Goal: Task Accomplishment & Management: Manage account settings

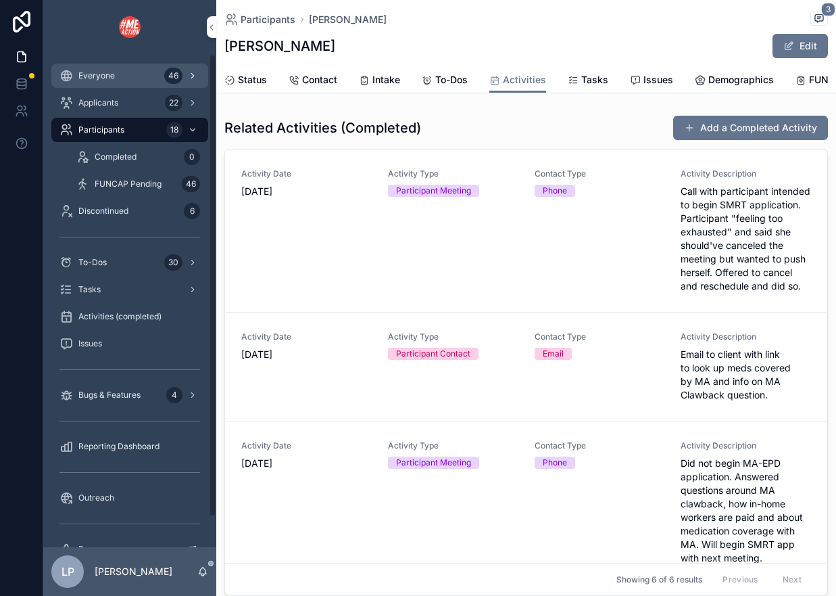
click at [120, 87] on link "Everyone 46" at bounding box center [129, 76] width 157 height 24
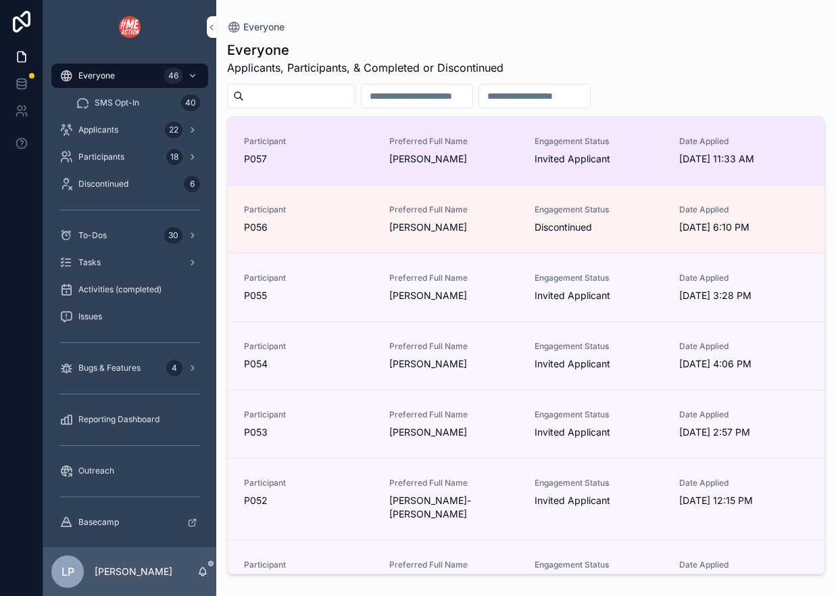
click at [385, 145] on div "Participant P057 Preferred Full Name [PERSON_NAME] Engagement Status Invited Ap…" at bounding box center [526, 151] width 565 height 30
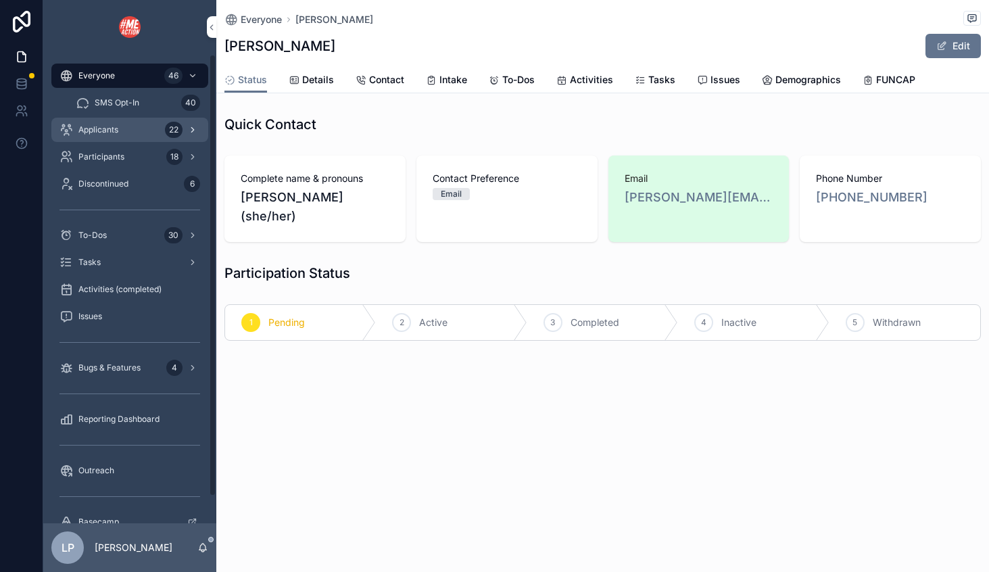
click at [124, 134] on div "Applicants 22" at bounding box center [129, 130] width 141 height 22
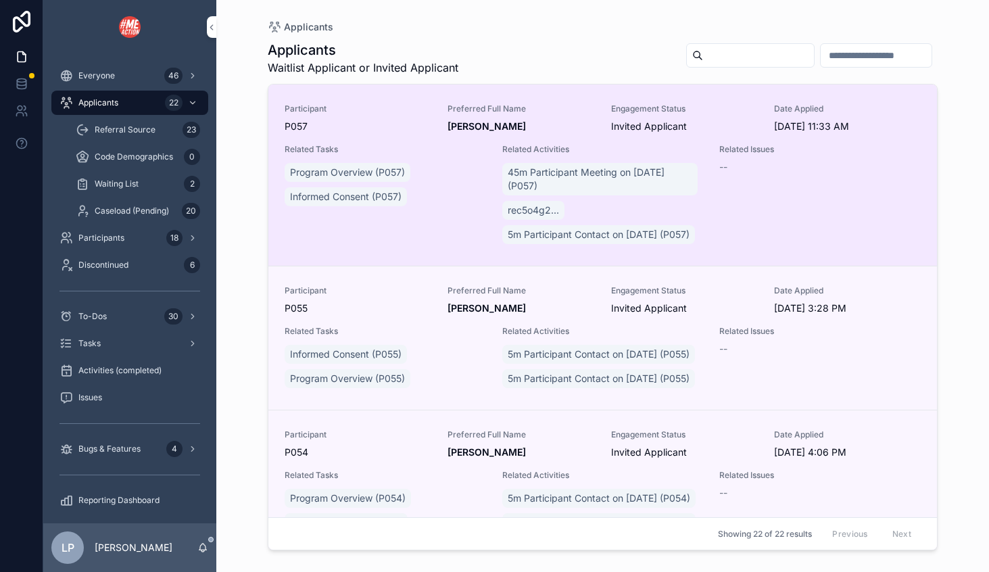
click at [683, 122] on span "Invited Applicant" at bounding box center [684, 127] width 147 height 14
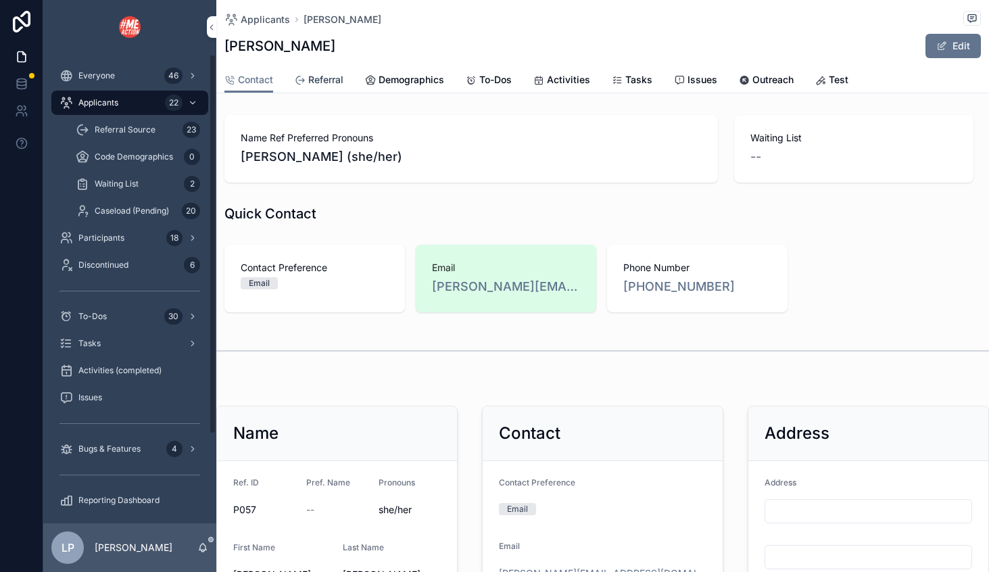
click at [311, 81] on span "Referral" at bounding box center [325, 80] width 35 height 14
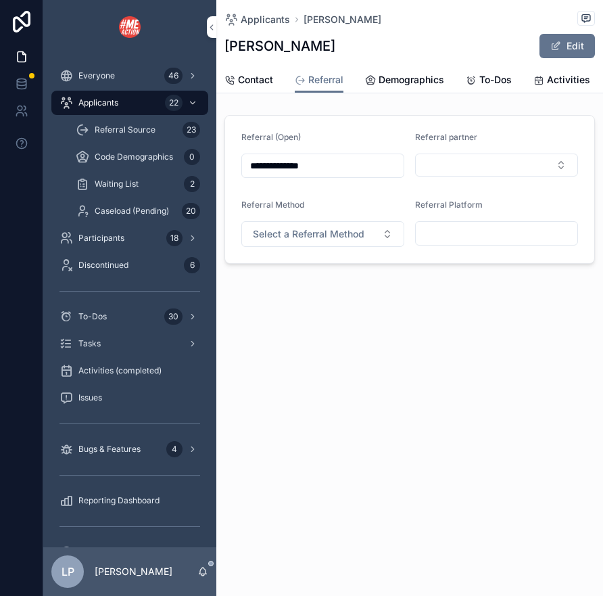
click at [432, 233] on input "scrollable content" at bounding box center [497, 233] width 162 height 19
click at [372, 241] on button "Select a Referral Method" at bounding box center [322, 234] width 163 height 26
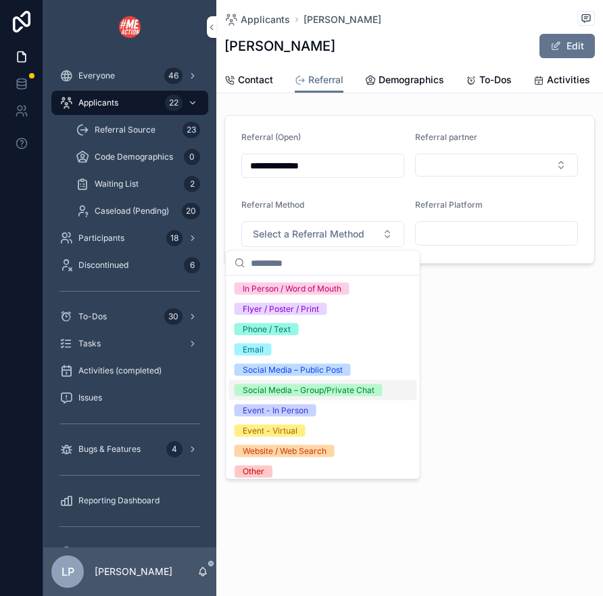
click at [318, 391] on div "Social Media – Group/Private Chat" at bounding box center [309, 390] width 132 height 12
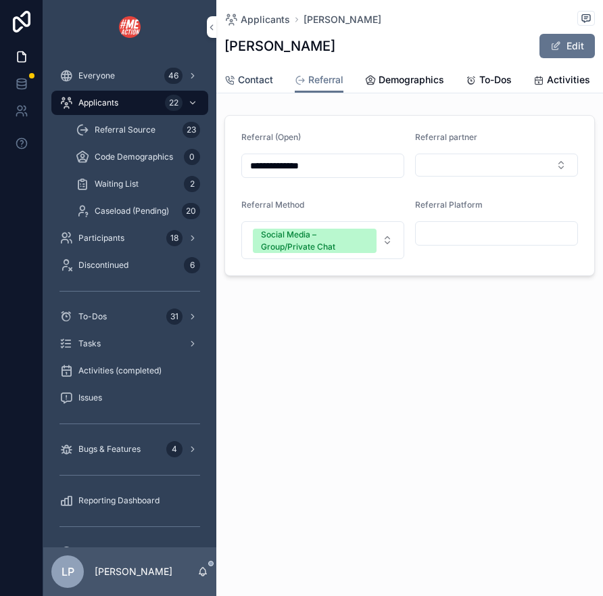
click at [265, 79] on span "Contact" at bounding box center [255, 80] width 35 height 14
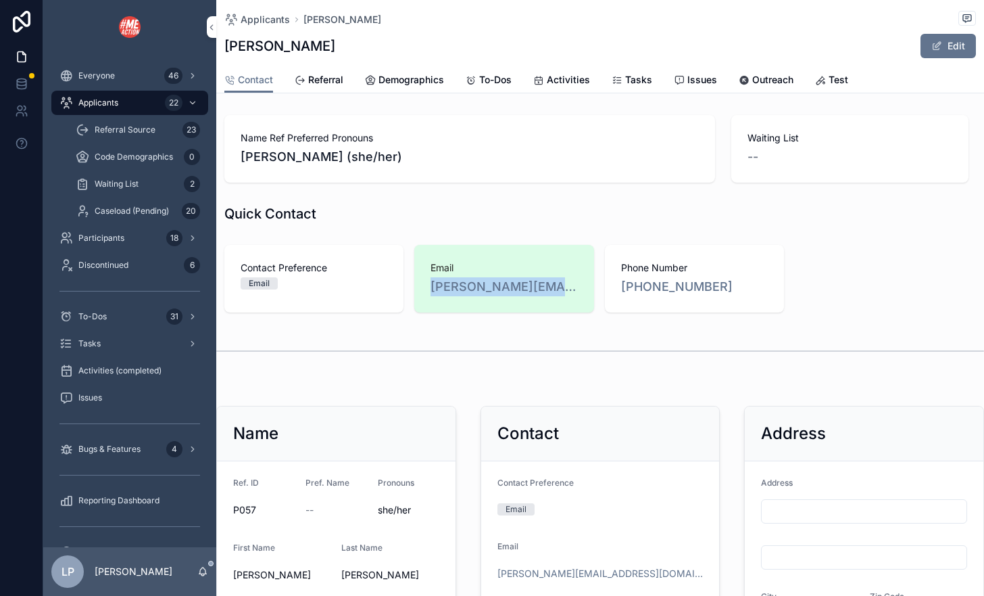
drag, startPoint x: 423, startPoint y: 288, endPoint x: 572, endPoint y: 300, distance: 149.9
click at [572, 301] on div "Email [PERSON_NAME][EMAIL_ADDRESS][DOMAIN_NAME]" at bounding box center [503, 279] width 179 height 68
copy link "[PERSON_NAME][EMAIL_ADDRESS][DOMAIN_NAME]"
click at [137, 76] on div "Everyone 46" at bounding box center [129, 76] width 141 height 22
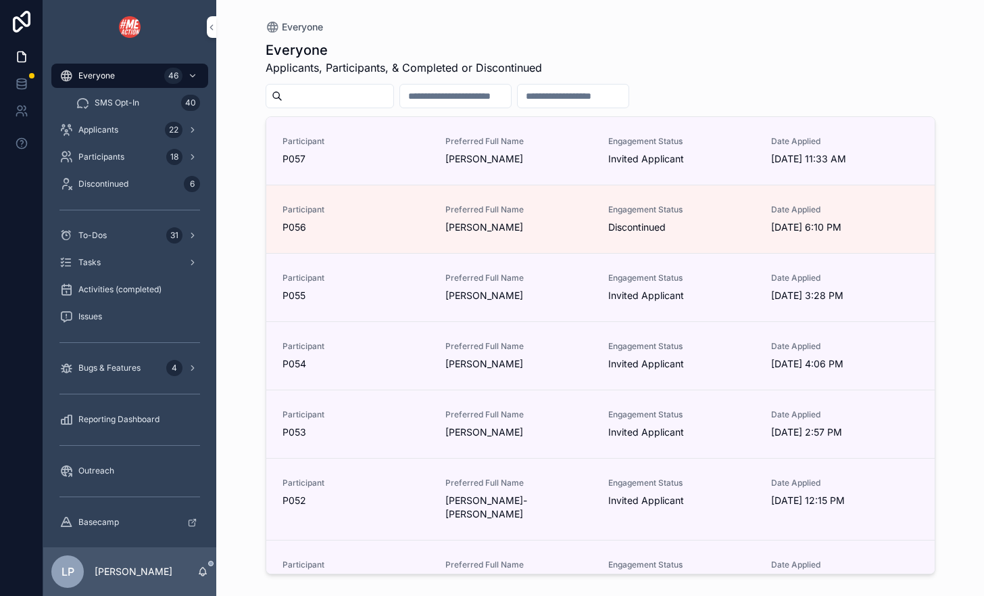
click at [300, 91] on input "scrollable content" at bounding box center [338, 96] width 111 height 19
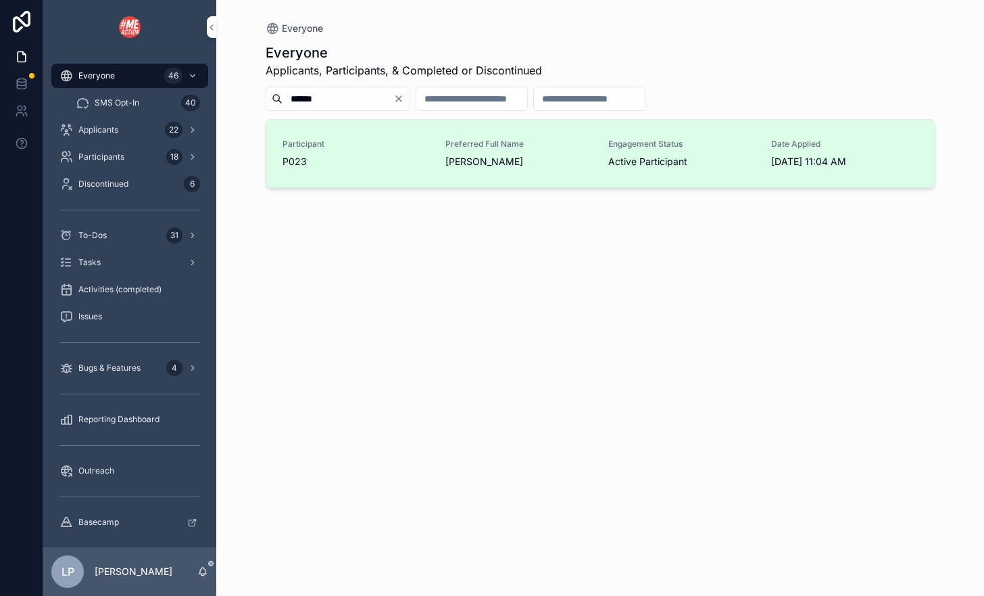
type input "******"
click at [512, 153] on div "Preferred Full Name [PERSON_NAME]" at bounding box center [519, 154] width 147 height 30
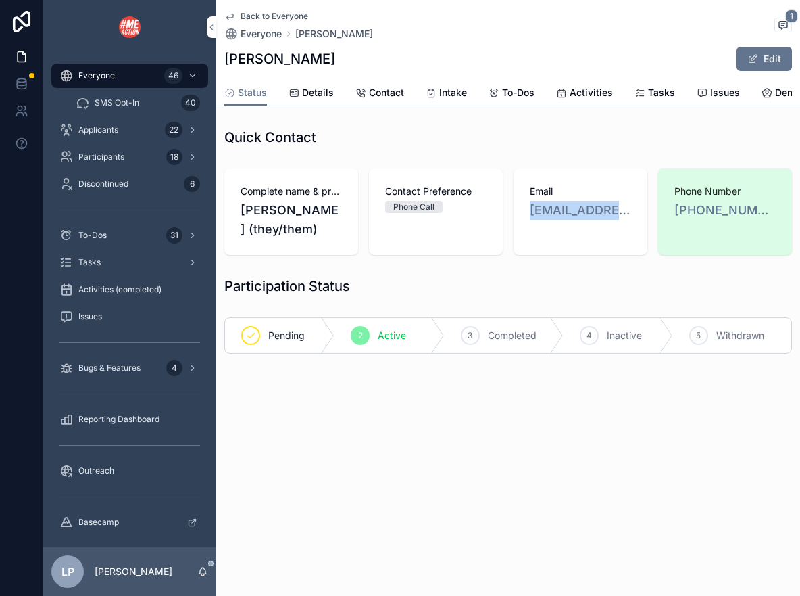
drag, startPoint x: 529, startPoint y: 210, endPoint x: 644, endPoint y: 204, distance: 115.1
click at [644, 205] on div "Email [EMAIL_ADDRESS][DOMAIN_NAME]" at bounding box center [581, 211] width 134 height 87
copy link "greenolives@tutam"
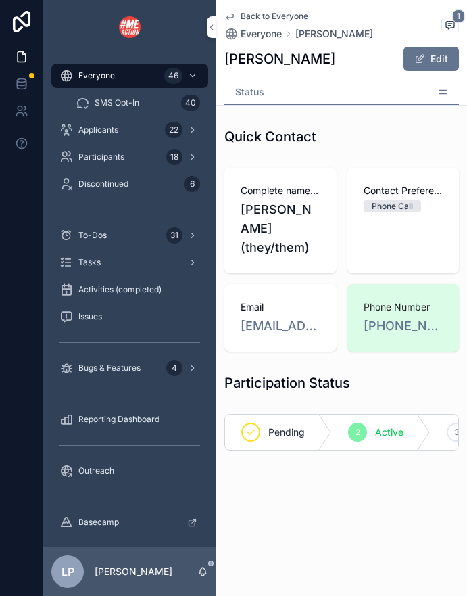
click at [441, 80] on div "Status" at bounding box center [341, 92] width 235 height 25
click at [445, 91] on icon "scrollable content" at bounding box center [442, 92] width 11 height 11
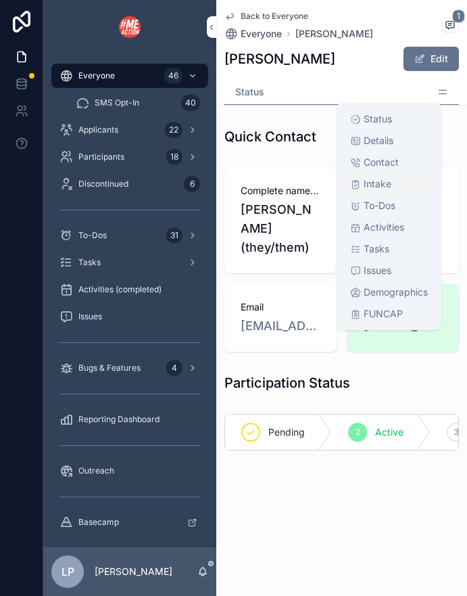
click at [386, 181] on span "Intake" at bounding box center [378, 184] width 28 height 14
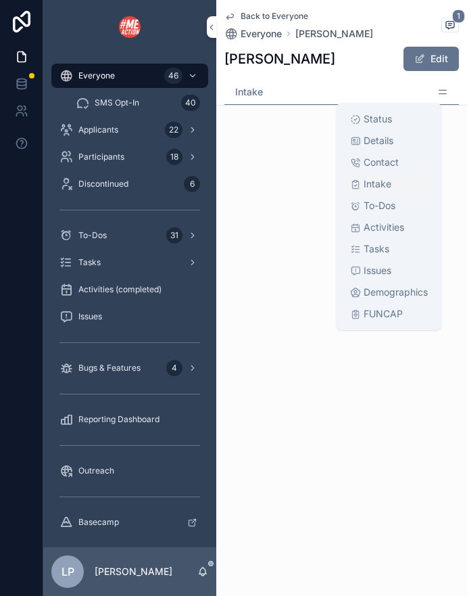
click at [379, 183] on span "Intake" at bounding box center [378, 184] width 28 height 14
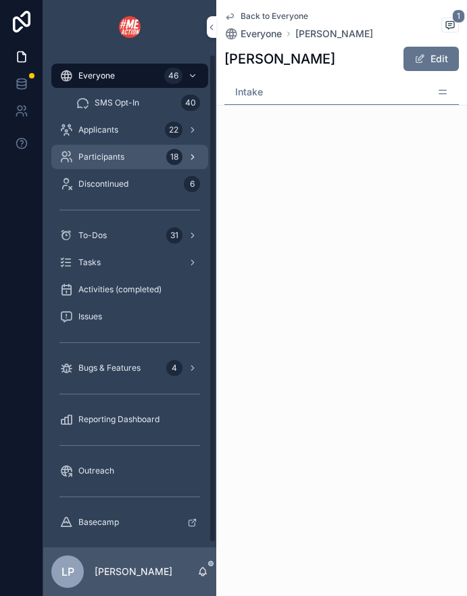
click at [118, 149] on div "Participants 18" at bounding box center [129, 157] width 141 height 22
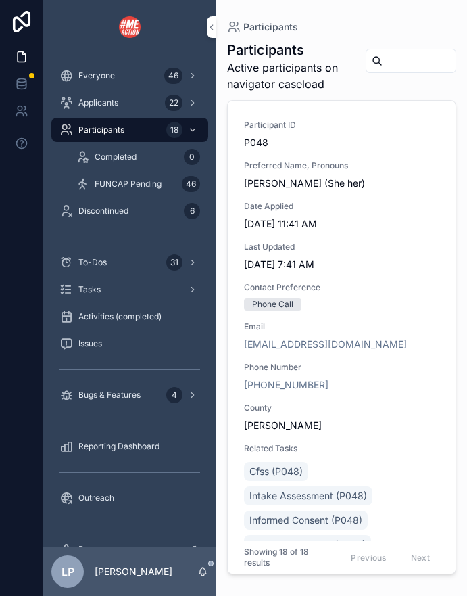
click at [412, 67] on input "scrollable content" at bounding box center [419, 60] width 73 height 19
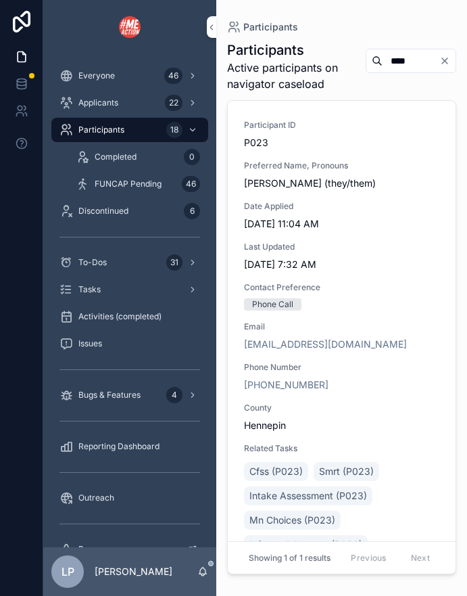
type input "****"
click at [393, 137] on span "P023" at bounding box center [341, 143] width 195 height 14
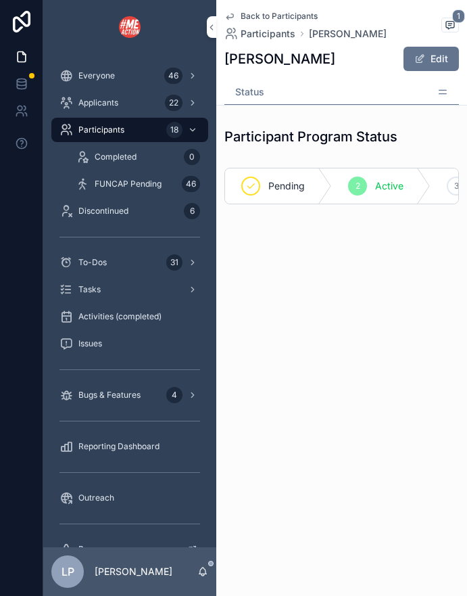
click at [443, 89] on icon "scrollable content" at bounding box center [442, 92] width 11 height 11
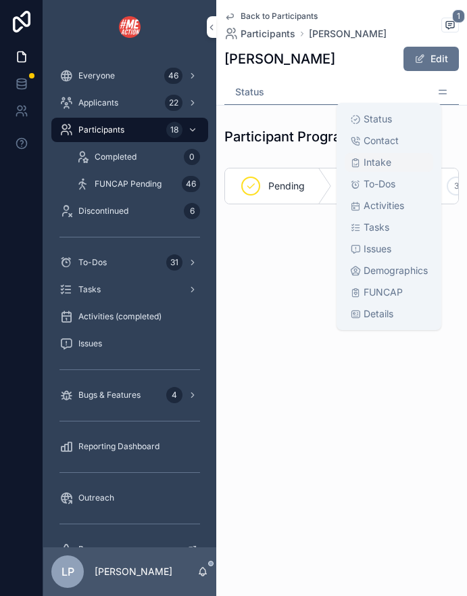
click at [381, 161] on span "Intake" at bounding box center [378, 162] width 28 height 14
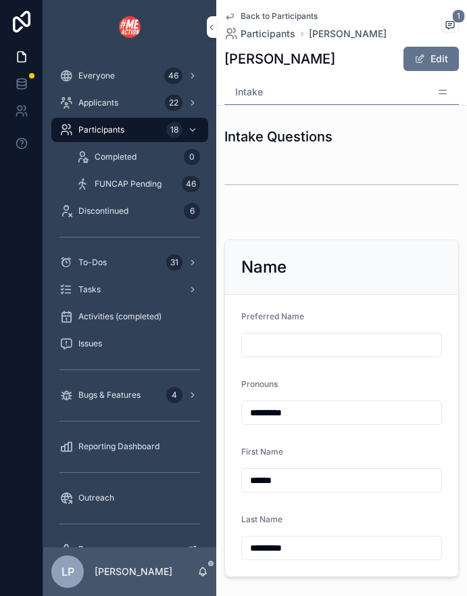
click at [287, 215] on div "scrollable content" at bounding box center [341, 220] width 251 height 11
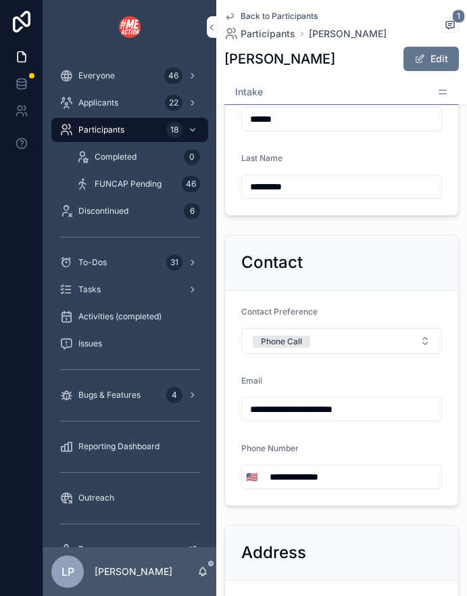
scroll to position [400, 0]
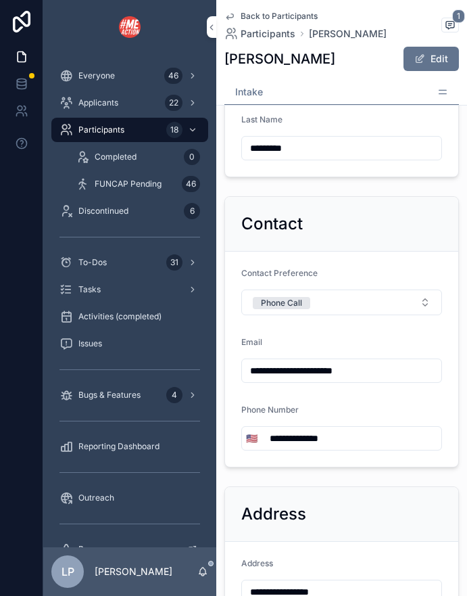
drag, startPoint x: 351, startPoint y: 444, endPoint x: 269, endPoint y: 440, distance: 81.9
click at [269, 440] on input "**********" at bounding box center [352, 438] width 180 height 19
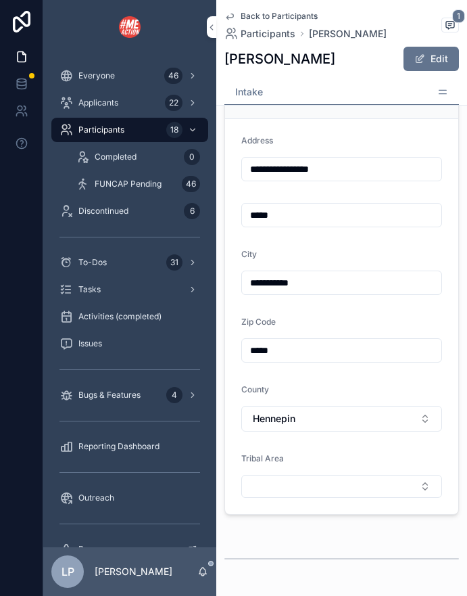
scroll to position [823, 0]
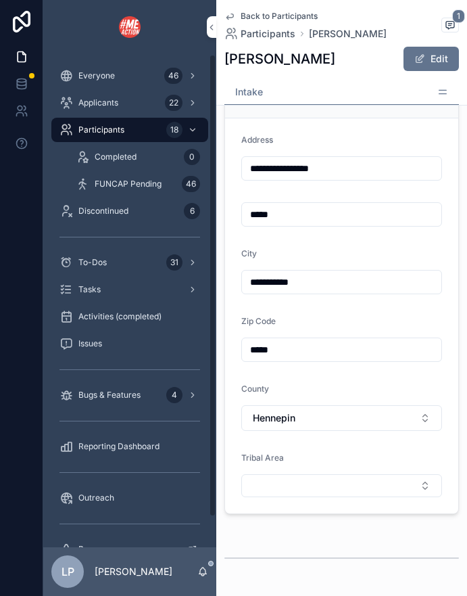
drag, startPoint x: 379, startPoint y: 164, endPoint x: 143, endPoint y: 169, distance: 235.3
click at [143, 169] on div "**********" at bounding box center [255, 298] width 424 height 596
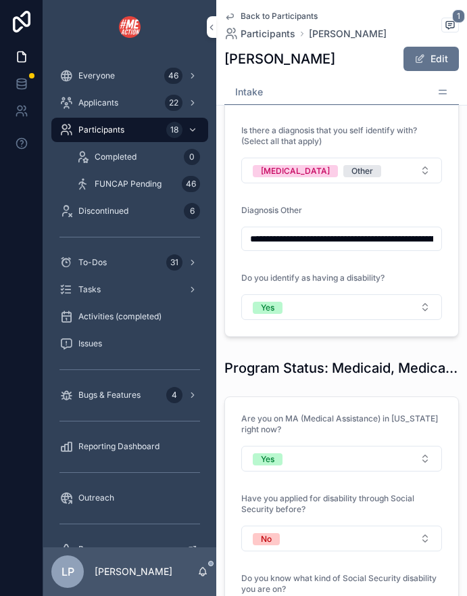
scroll to position [0, 570]
drag, startPoint x: 252, startPoint y: 240, endPoint x: 464, endPoint y: 245, distance: 211.7
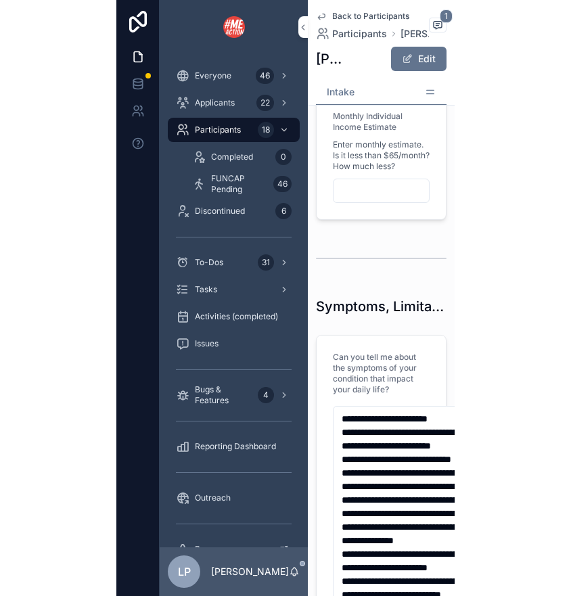
scroll to position [1807, 0]
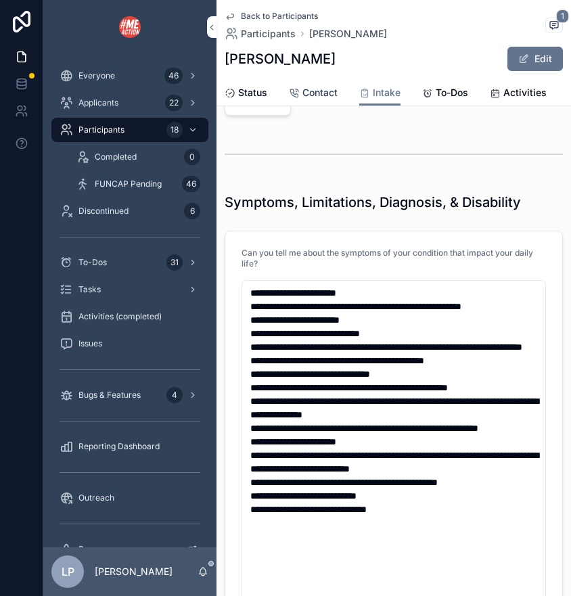
click at [312, 89] on span "Contact" at bounding box center [319, 93] width 35 height 14
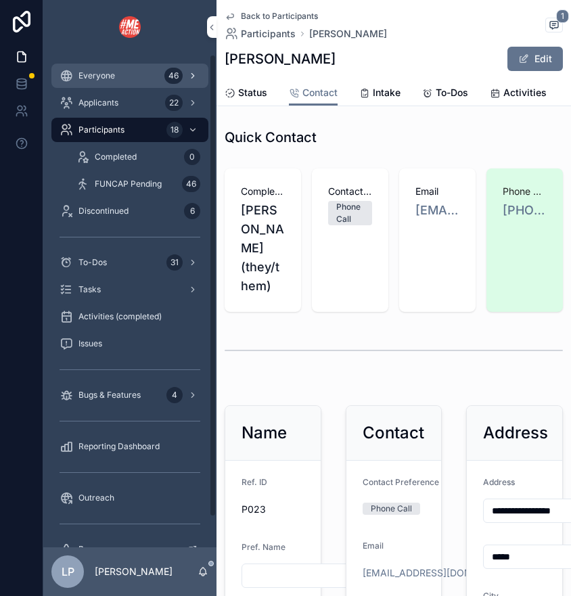
click at [145, 70] on div "Everyone 46" at bounding box center [129, 76] width 141 height 22
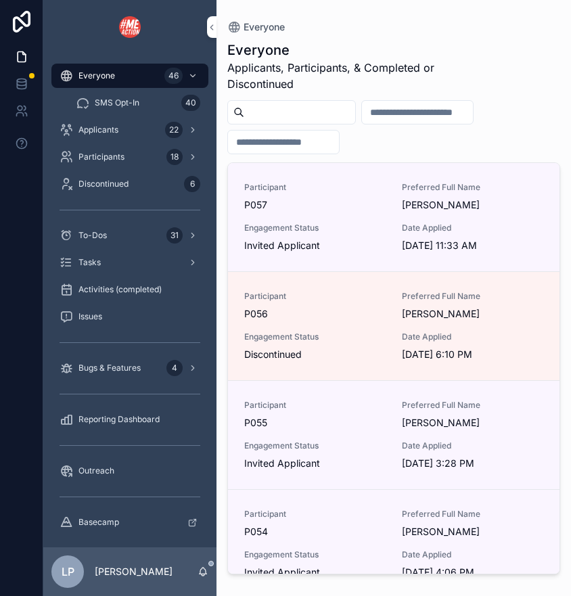
click at [322, 105] on input "scrollable content" at bounding box center [299, 112] width 111 height 19
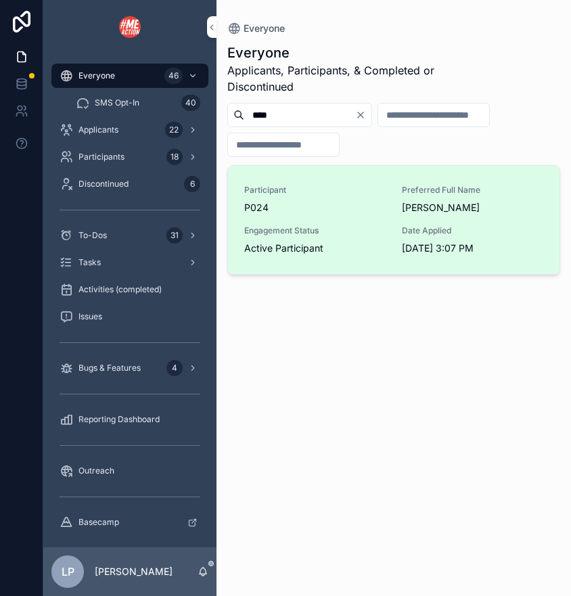
type input "****"
click at [363, 201] on span "P024" at bounding box center [314, 208] width 141 height 14
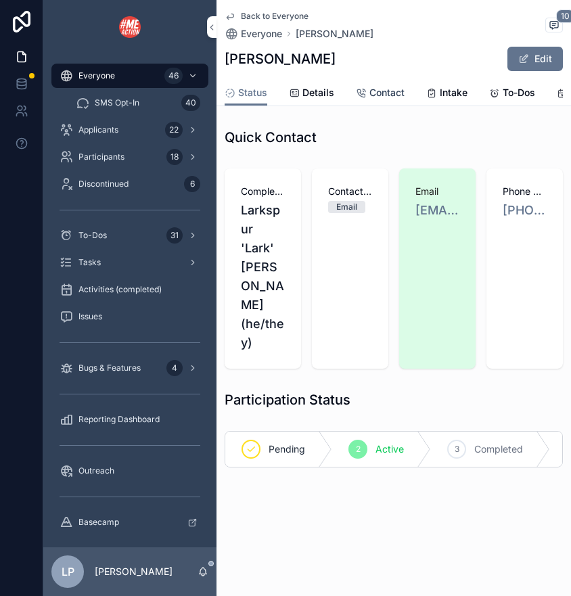
click at [365, 93] on div "Contact" at bounding box center [380, 93] width 49 height 14
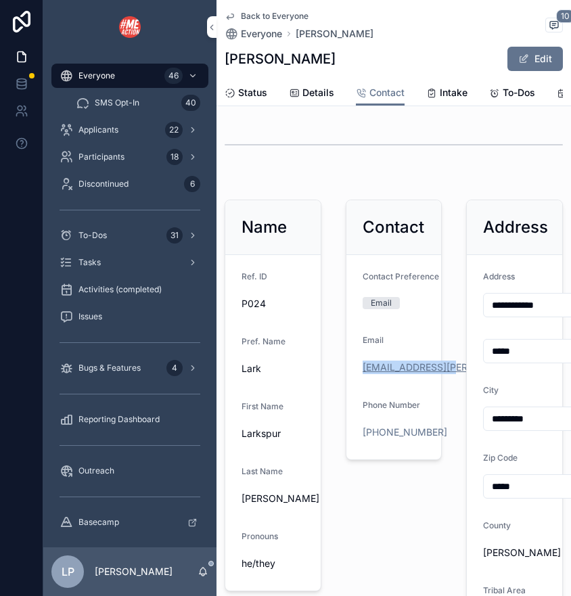
drag, startPoint x: 356, startPoint y: 366, endPoint x: 453, endPoint y: 362, distance: 96.8
click at [441, 362] on form "Contact Preference Email Email [EMAIL_ADDRESS][PERSON_NAME][DOMAIN_NAME] Phone …" at bounding box center [393, 357] width 95 height 204
copy link "larkspur.[PERSON_NAME]@gm"
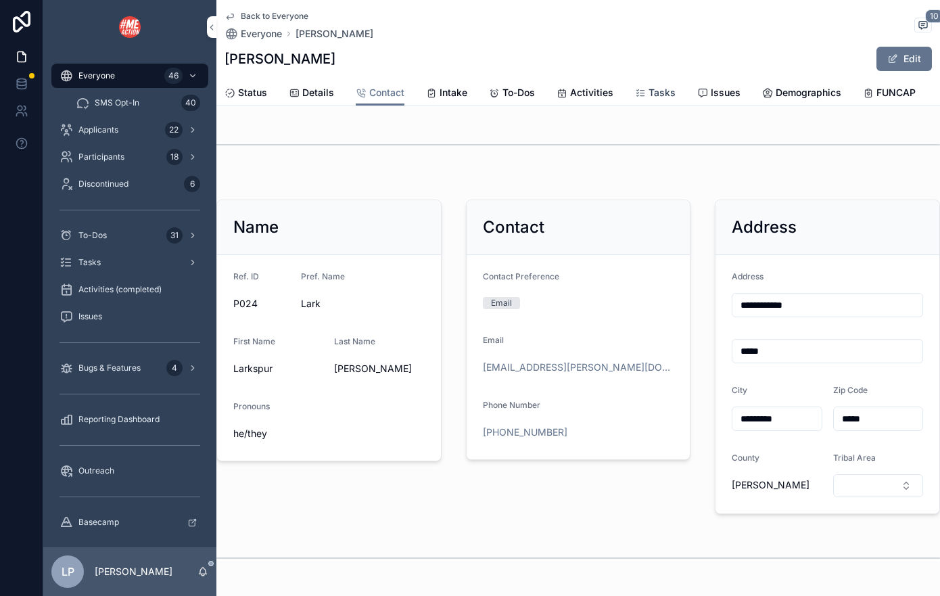
click at [658, 89] on span "Tasks" at bounding box center [661, 93] width 27 height 14
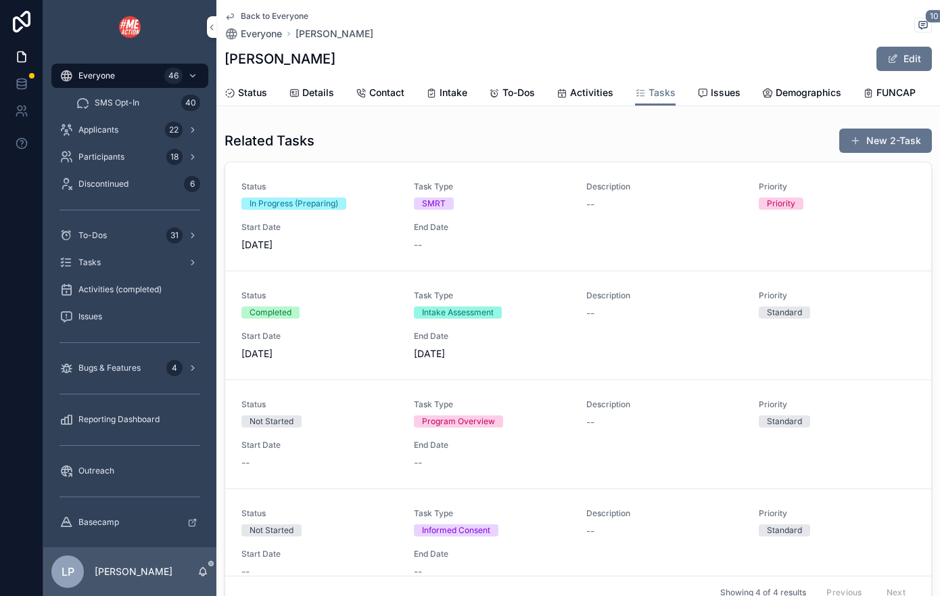
scroll to position [22, 0]
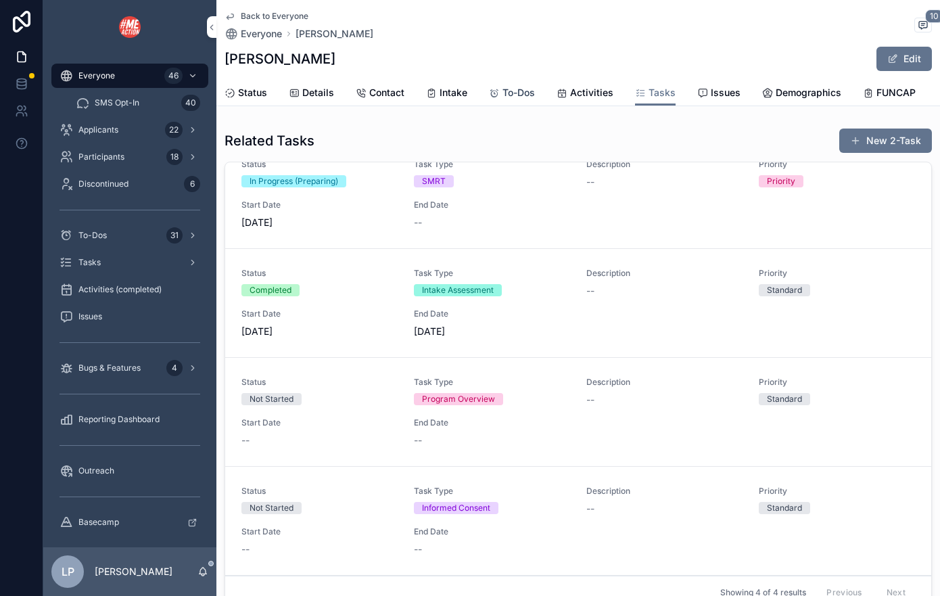
click at [520, 101] on link "To-Dos" at bounding box center [512, 93] width 46 height 27
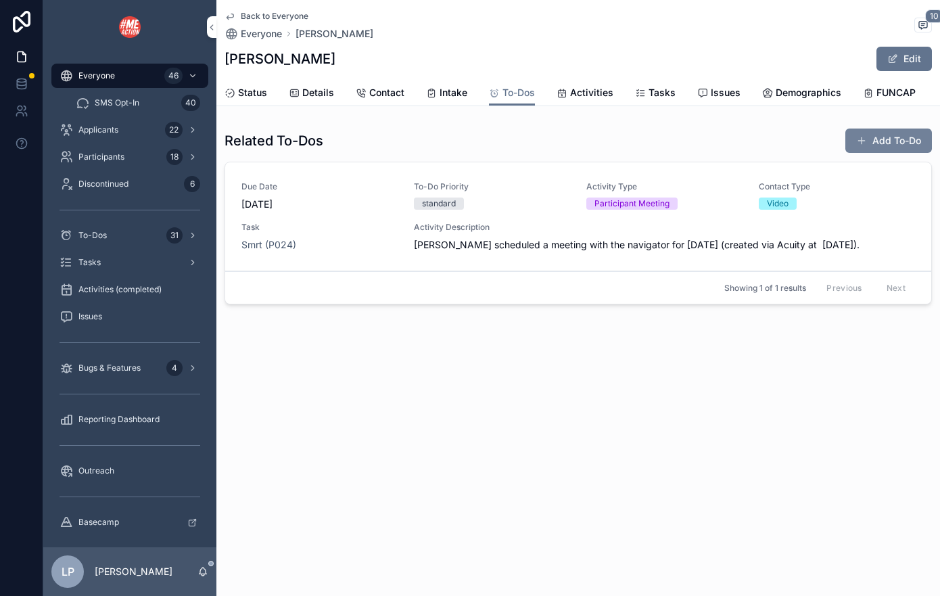
click at [836, 132] on button "Add To-Do" at bounding box center [888, 140] width 87 height 24
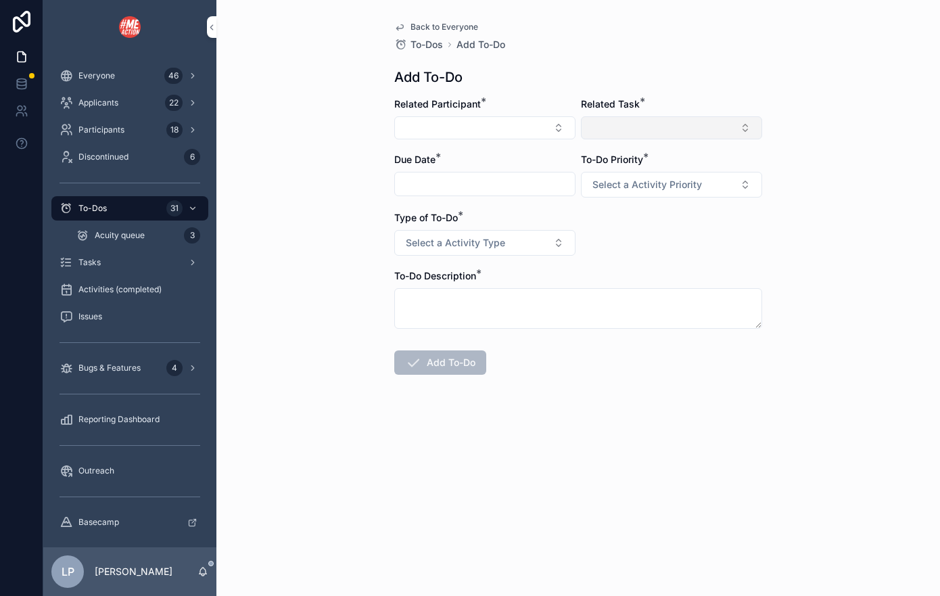
click at [647, 126] on button "Select Button" at bounding box center [671, 127] width 181 height 23
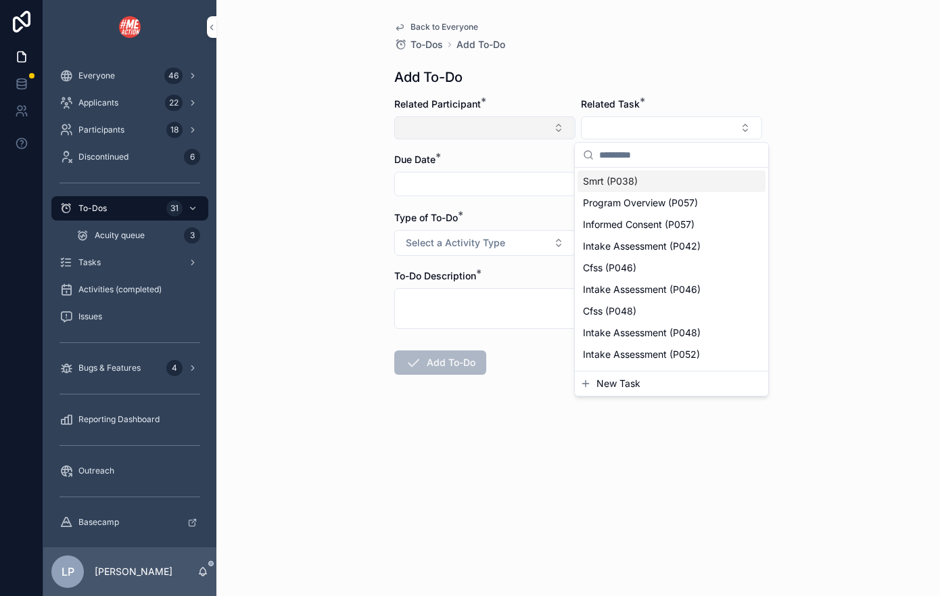
click at [442, 130] on button "Select Button" at bounding box center [484, 127] width 181 height 23
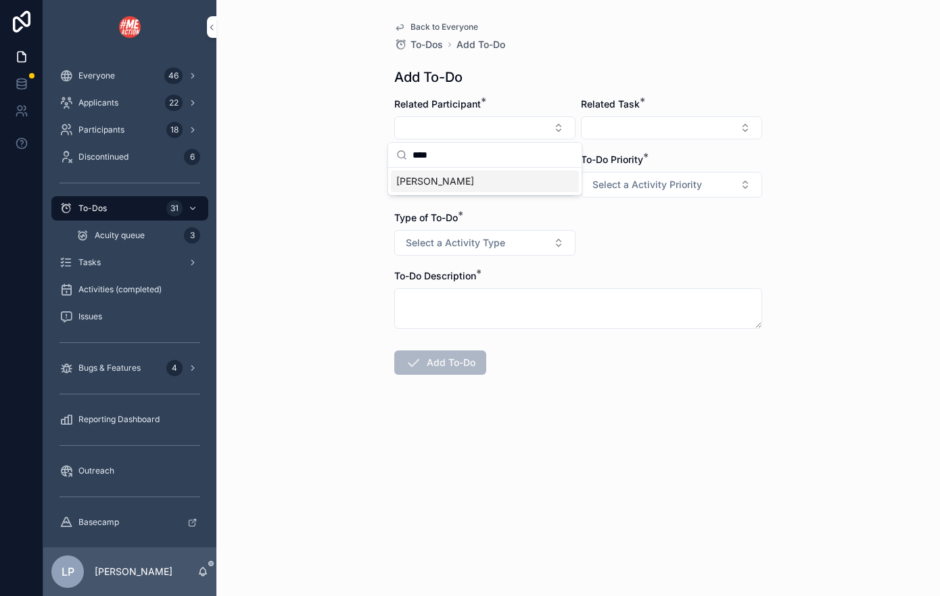
type input "****"
click at [456, 176] on div "[PERSON_NAME]" at bounding box center [485, 181] width 188 height 22
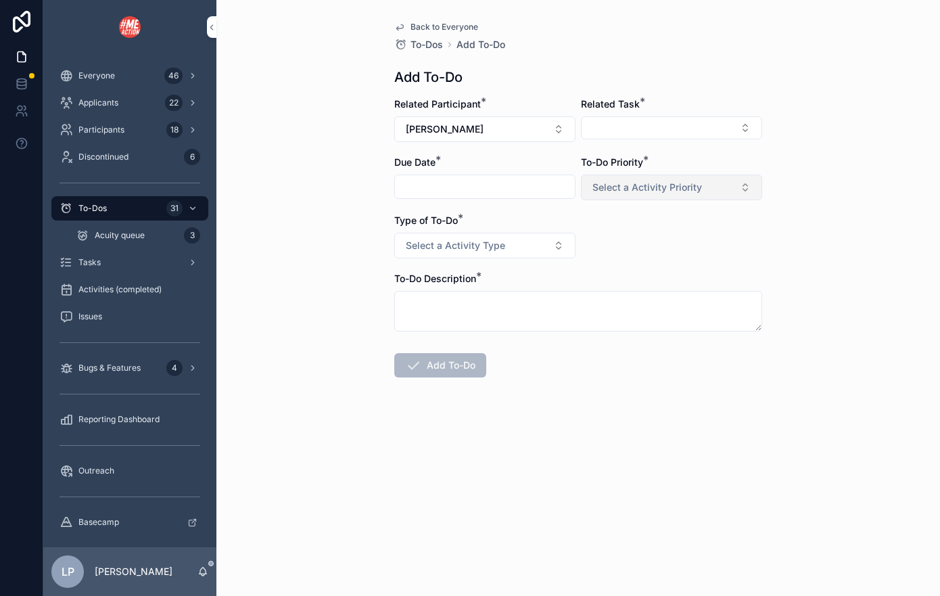
click at [607, 188] on span "Select a Activity Priority" at bounding box center [647, 188] width 110 height 14
click at [610, 239] on div "standard" at bounding box center [608, 241] width 34 height 12
click at [548, 182] on input "scrollable content" at bounding box center [485, 186] width 180 height 19
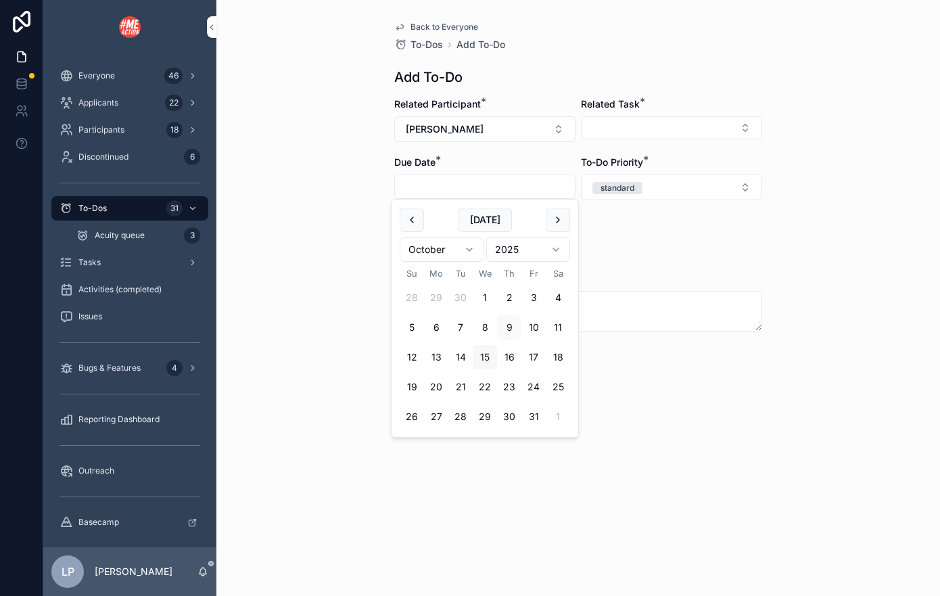
click at [485, 358] on button "15" at bounding box center [485, 357] width 24 height 24
type input "**********"
click at [669, 113] on div "Related Task *" at bounding box center [671, 119] width 181 height 45
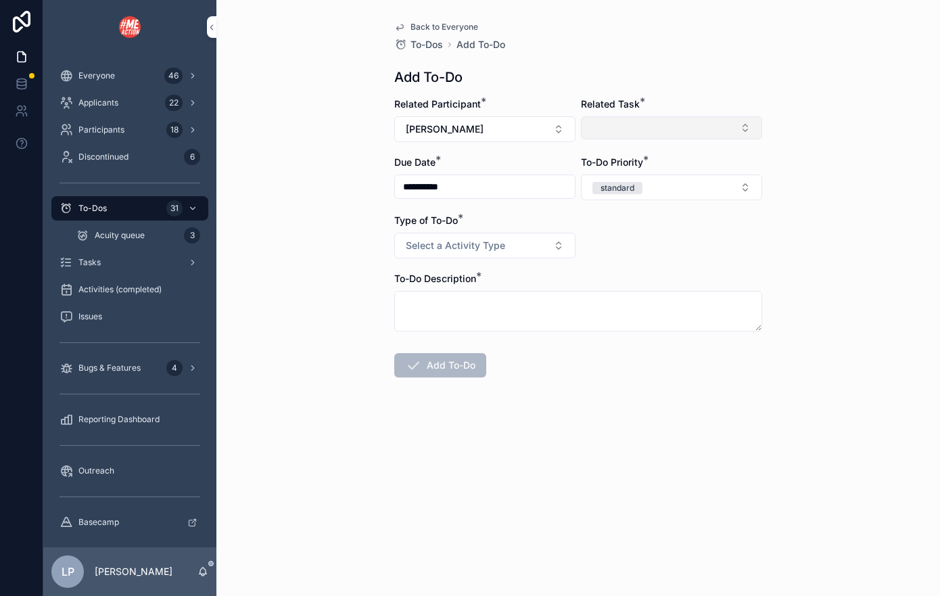
click at [670, 120] on button "Select Button" at bounding box center [671, 127] width 181 height 23
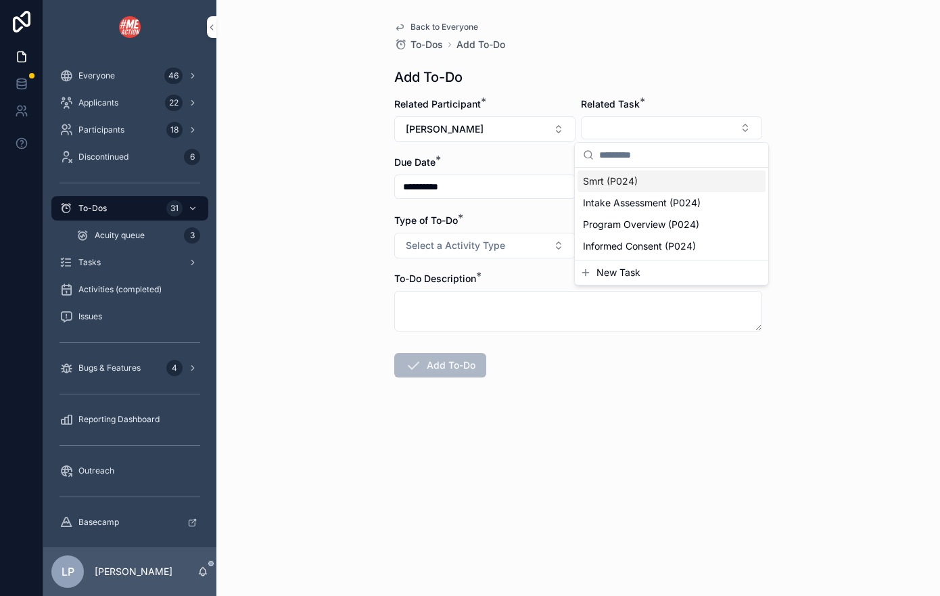
click at [669, 180] on div "Smrt (P024)" at bounding box center [671, 181] width 188 height 22
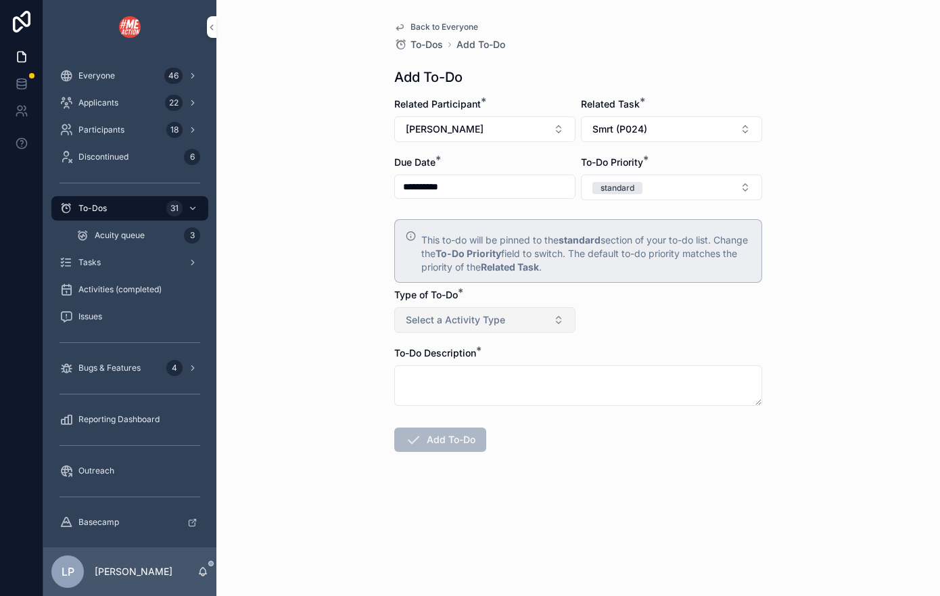
click at [450, 329] on button "Select a Activity Type" at bounding box center [484, 320] width 181 height 26
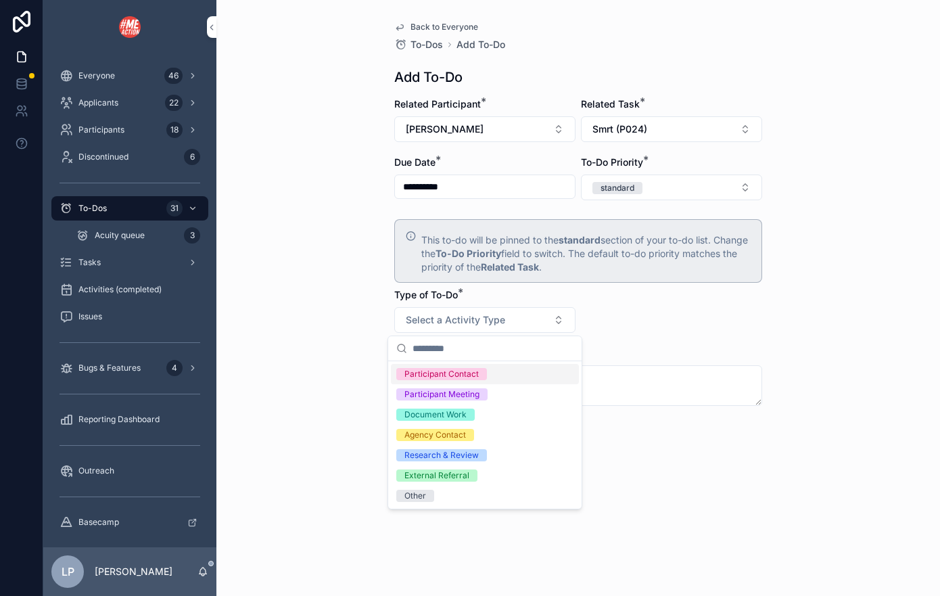
click at [633, 320] on form "**********" at bounding box center [578, 317] width 368 height 441
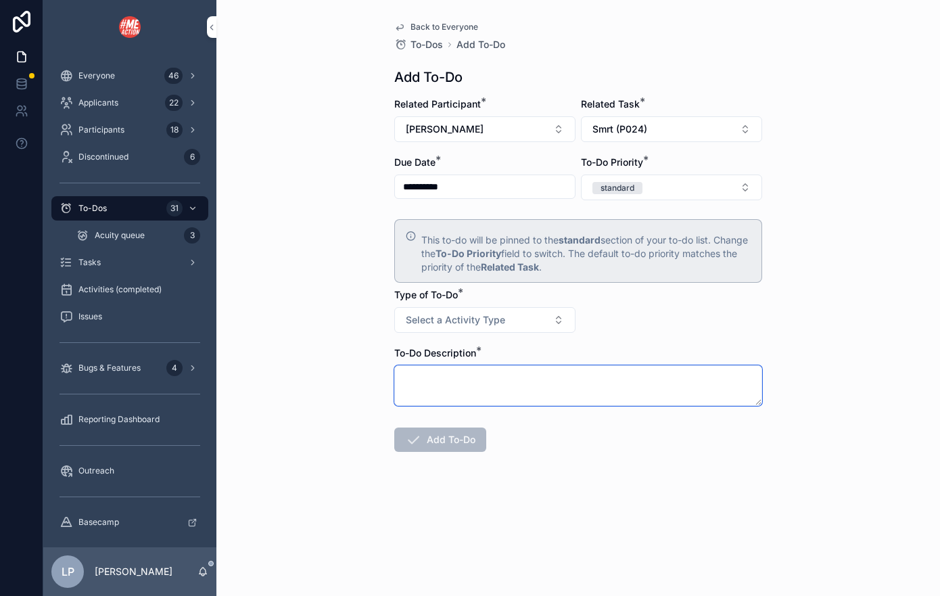
click at [598, 373] on textarea "scrollable content" at bounding box center [578, 385] width 368 height 41
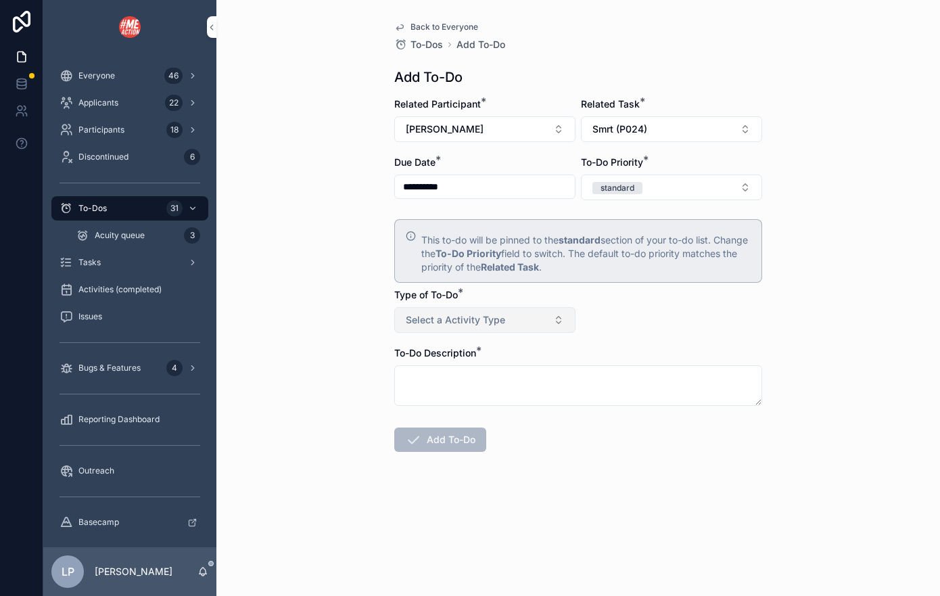
click at [516, 327] on button "Select a Activity Type" at bounding box center [484, 320] width 181 height 26
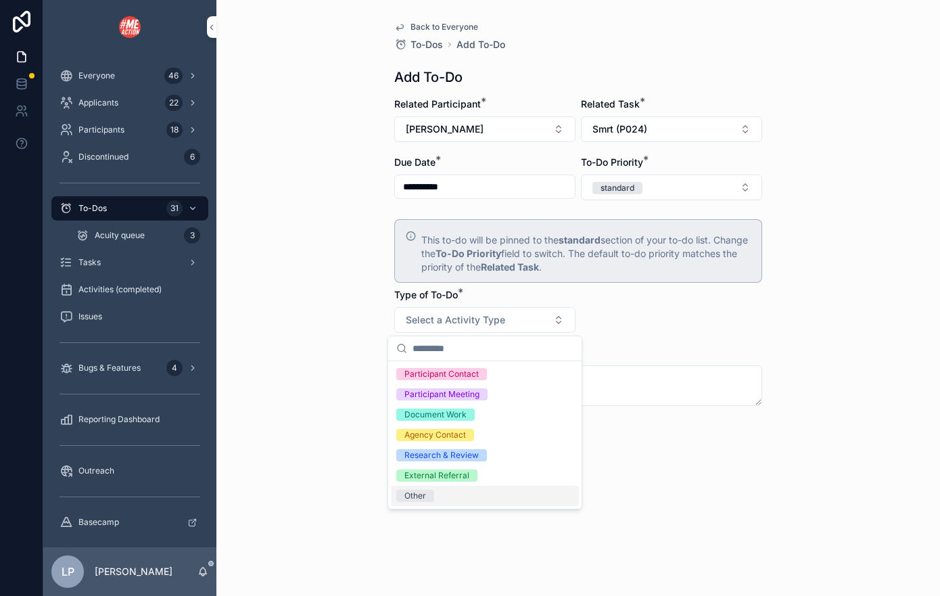
click at [460, 496] on div "Other" at bounding box center [485, 495] width 188 height 20
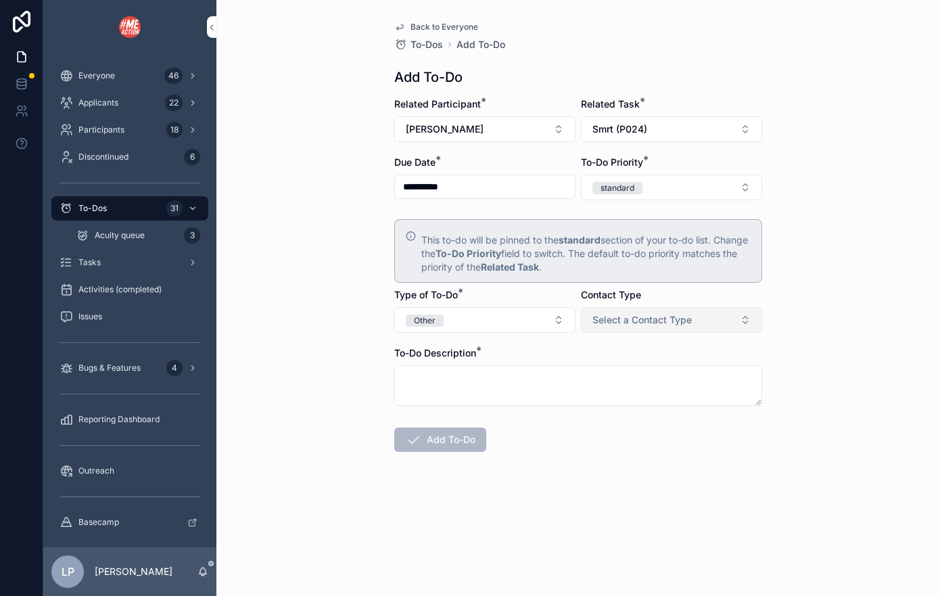
click at [658, 316] on span "Select a Contact Type" at bounding box center [641, 320] width 99 height 14
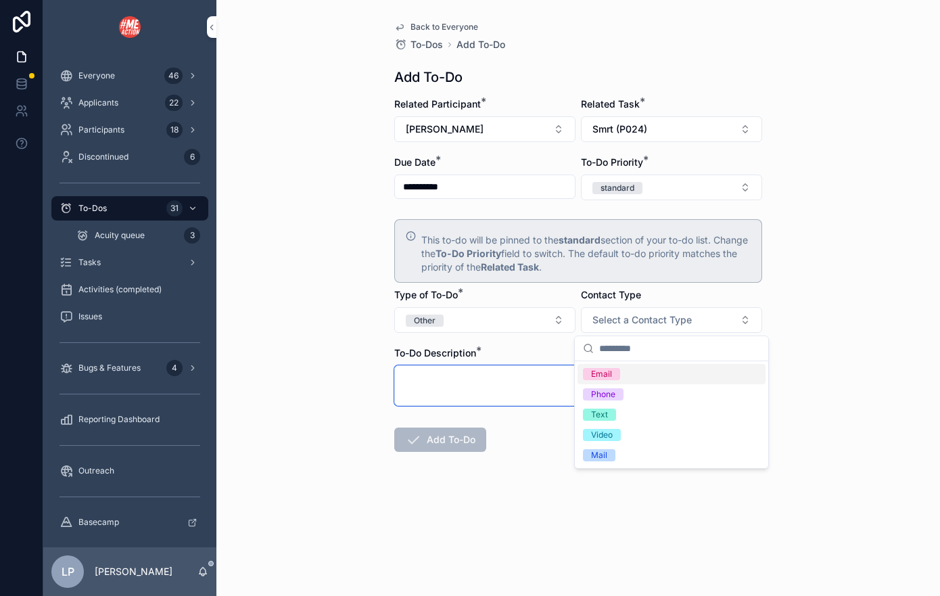
click at [496, 399] on textarea "scrollable content" at bounding box center [578, 385] width 368 height 41
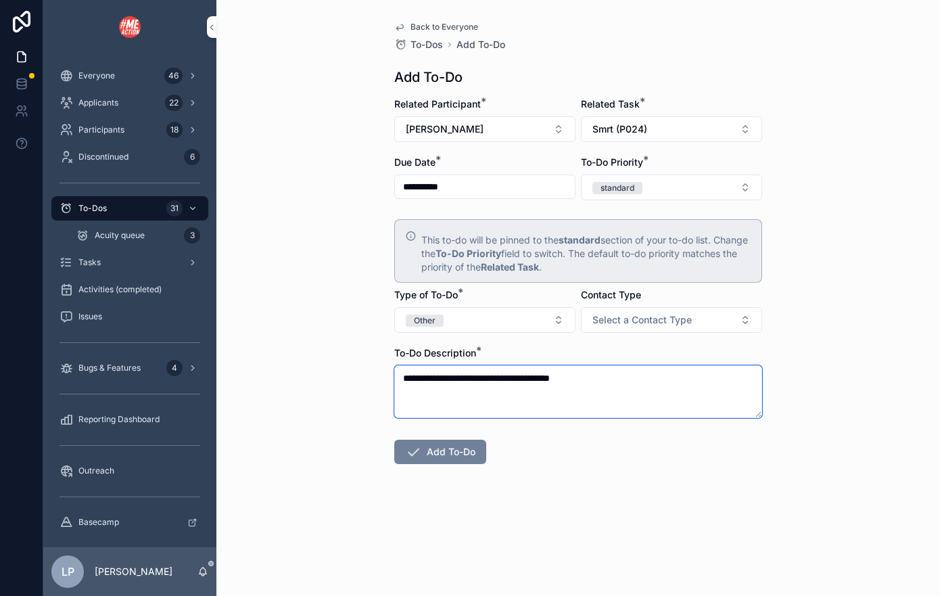
type textarea "**********"
click at [465, 457] on button "Add To-Do" at bounding box center [440, 451] width 92 height 24
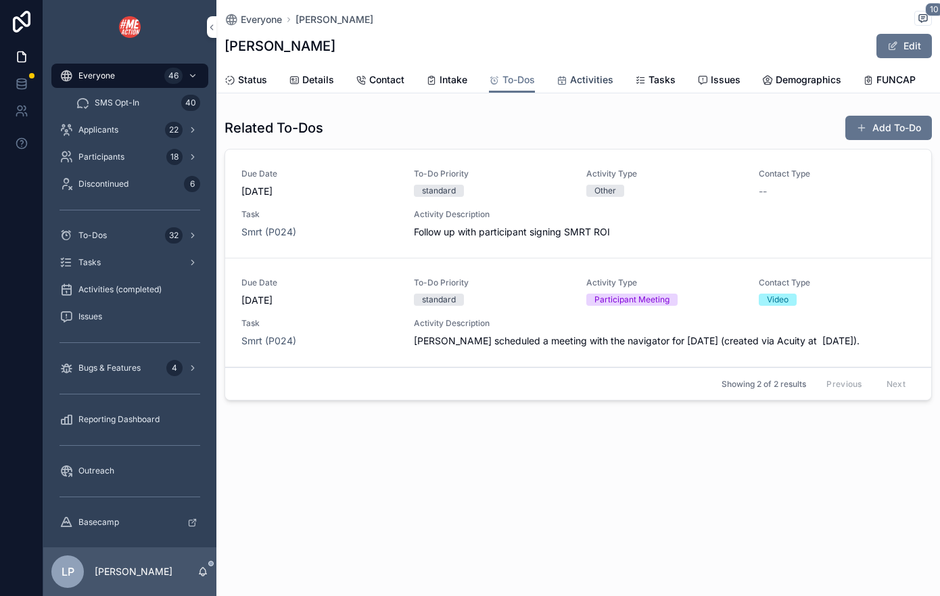
click at [593, 72] on link "Activities" at bounding box center [584, 81] width 57 height 27
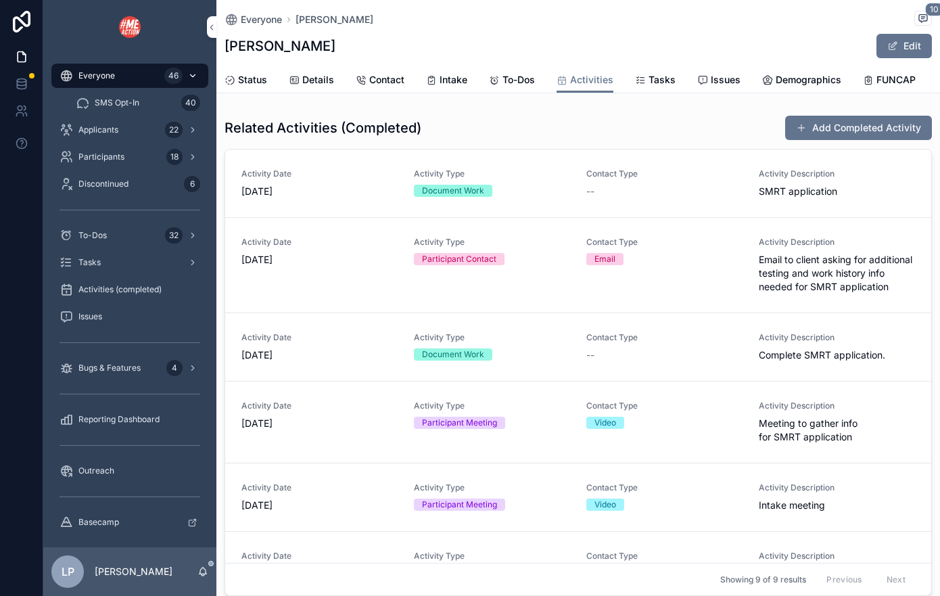
click at [138, 78] on div "Everyone 46" at bounding box center [129, 76] width 141 height 22
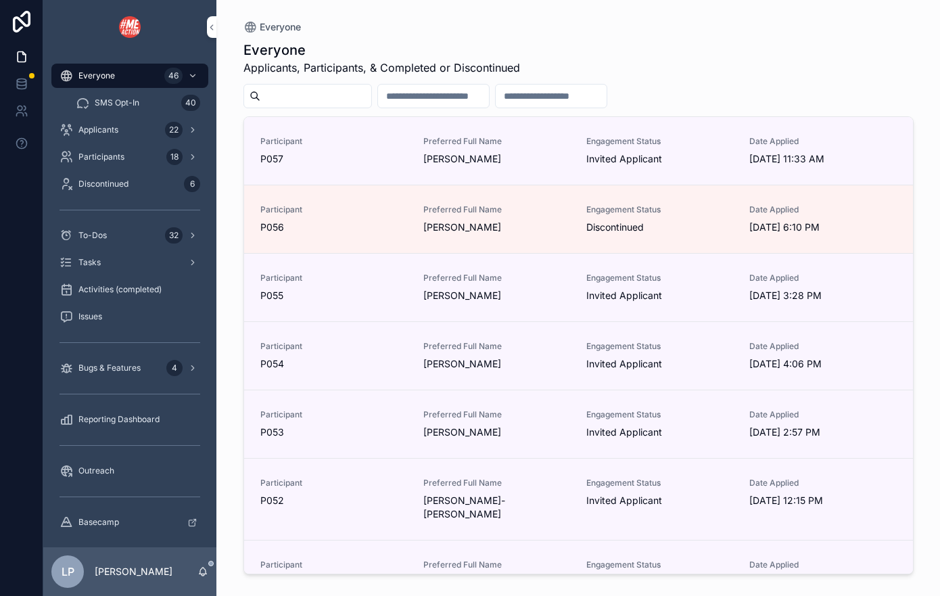
click at [324, 104] on input "scrollable content" at bounding box center [315, 96] width 111 height 19
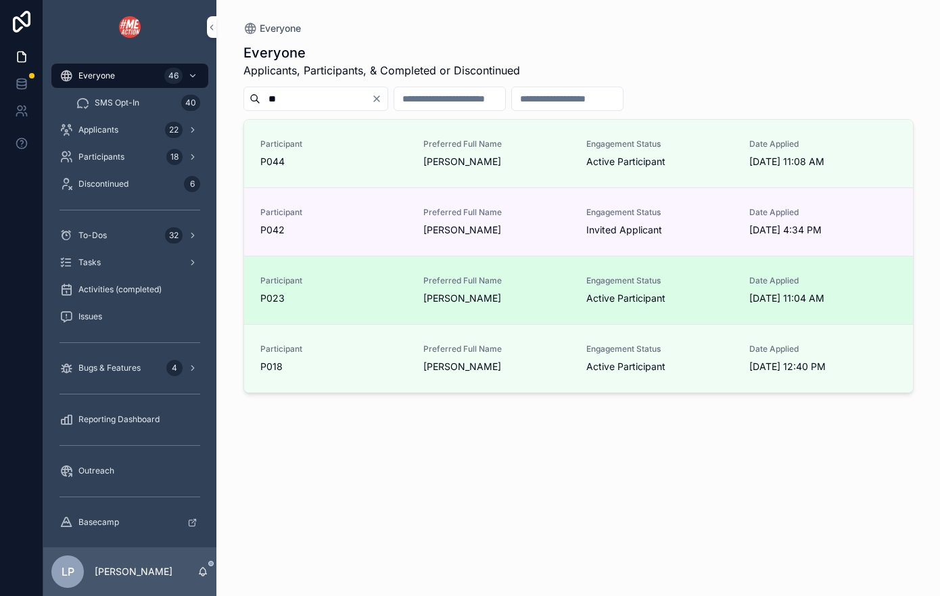
type input "**"
click at [464, 304] on span "[PERSON_NAME]" at bounding box center [496, 298] width 147 height 14
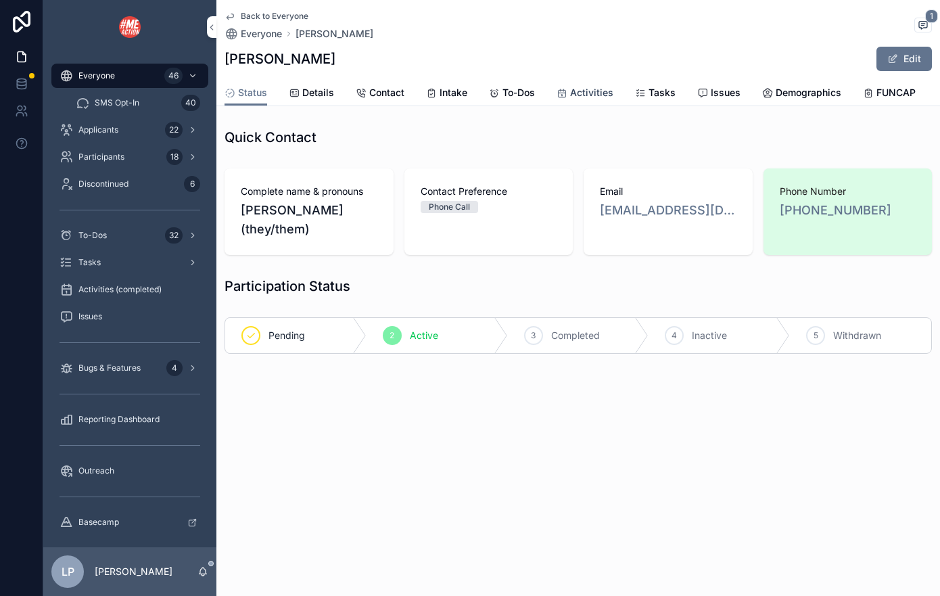
click at [602, 92] on span "Activities" at bounding box center [591, 93] width 43 height 14
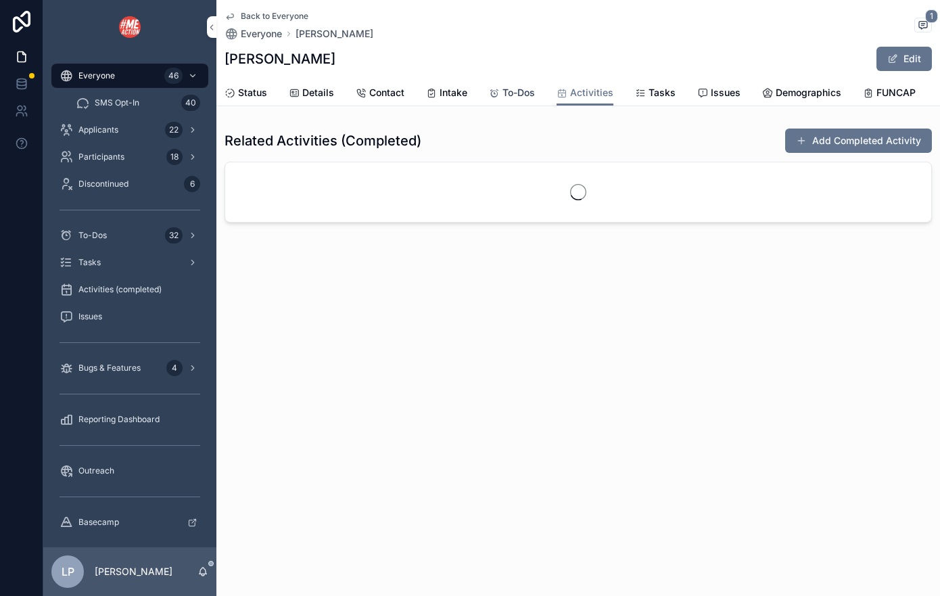
click at [512, 87] on span "To-Dos" at bounding box center [518, 93] width 32 height 14
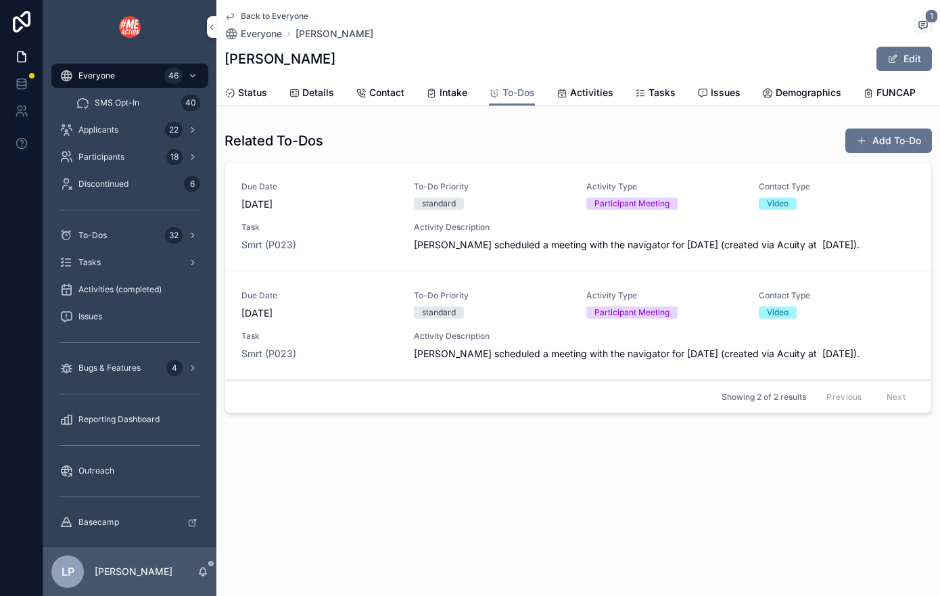
click at [531, 186] on span "To-Do Priority" at bounding box center [492, 186] width 156 height 11
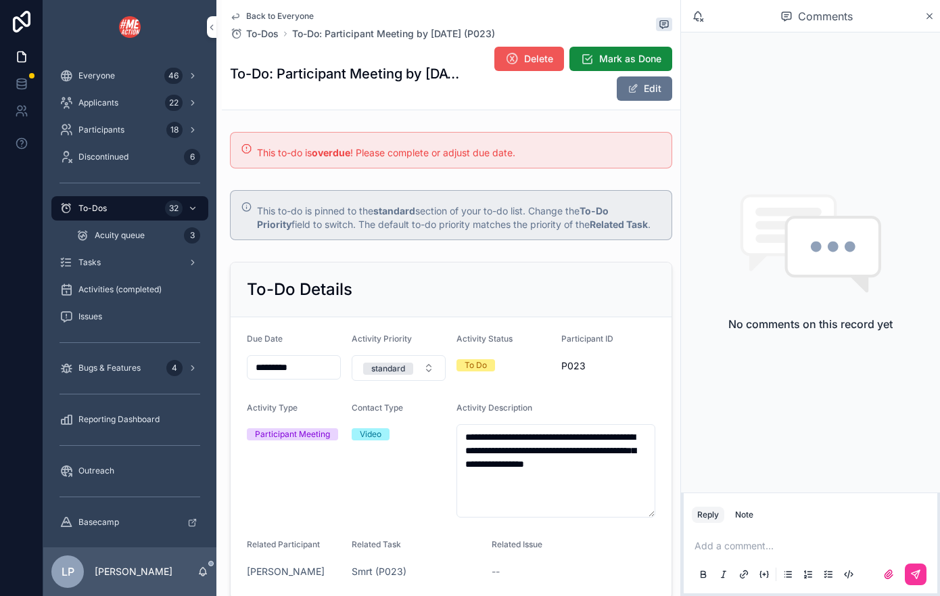
click at [524, 53] on span "Delete" at bounding box center [538, 59] width 29 height 14
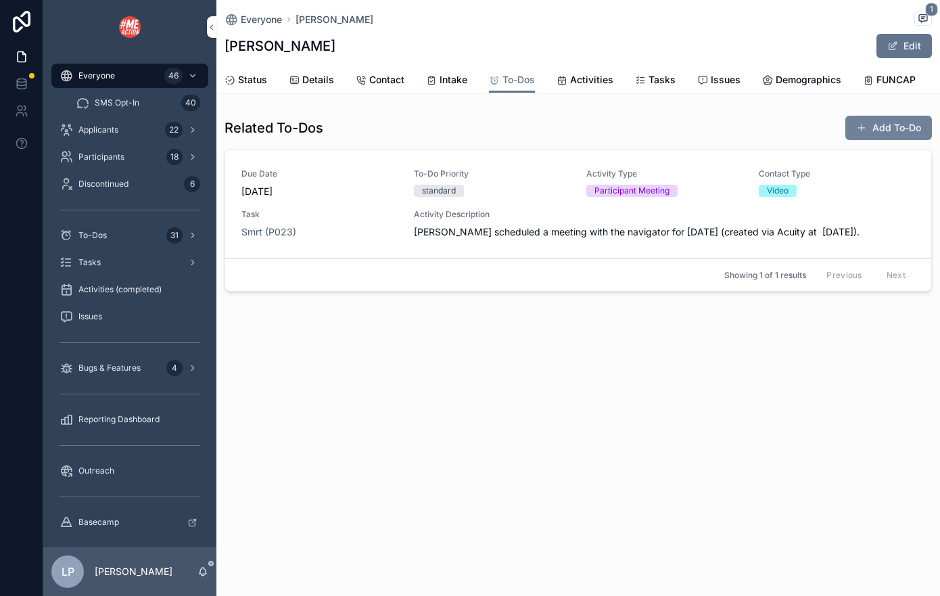
click at [836, 120] on button "Add To-Do" at bounding box center [888, 128] width 87 height 24
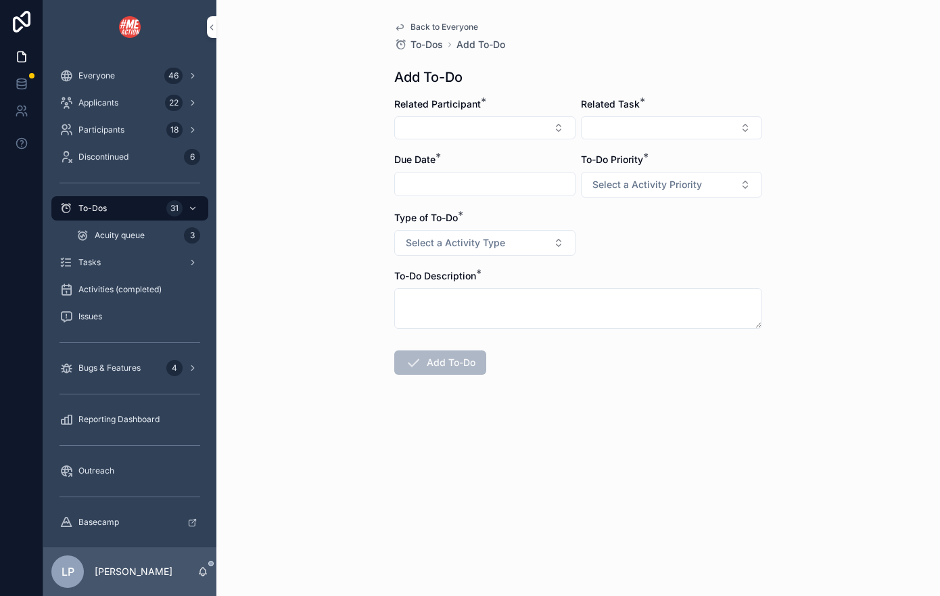
click at [627, 114] on div "Related Task *" at bounding box center [671, 118] width 181 height 42
click at [499, 120] on button "Select Button" at bounding box center [484, 127] width 181 height 23
type input "***"
click at [444, 183] on span "[PERSON_NAME]" at bounding box center [435, 181] width 78 height 14
click at [452, 187] on input "scrollable content" at bounding box center [485, 186] width 180 height 19
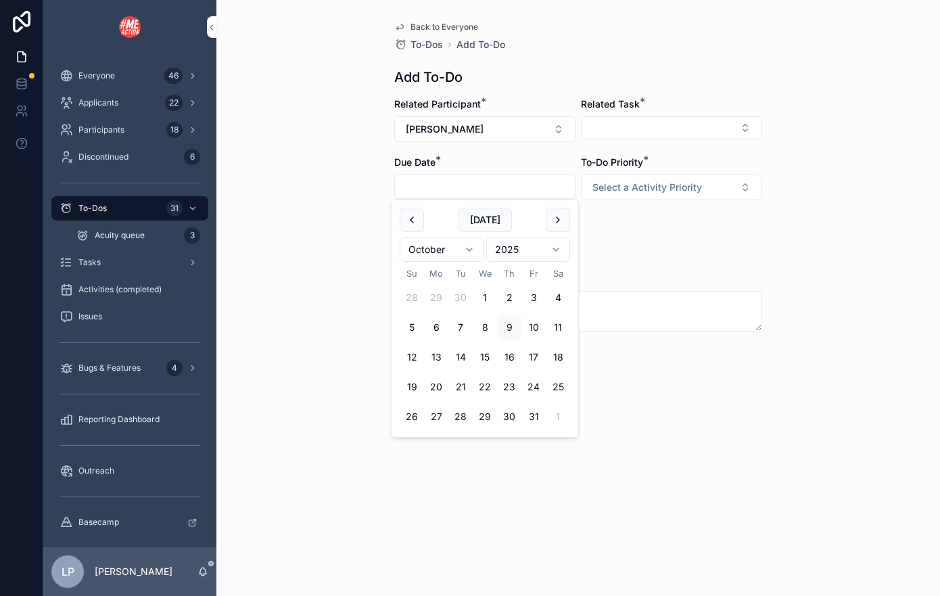
click at [446, 27] on span "Back to Everyone" at bounding box center [444, 27] width 68 height 11
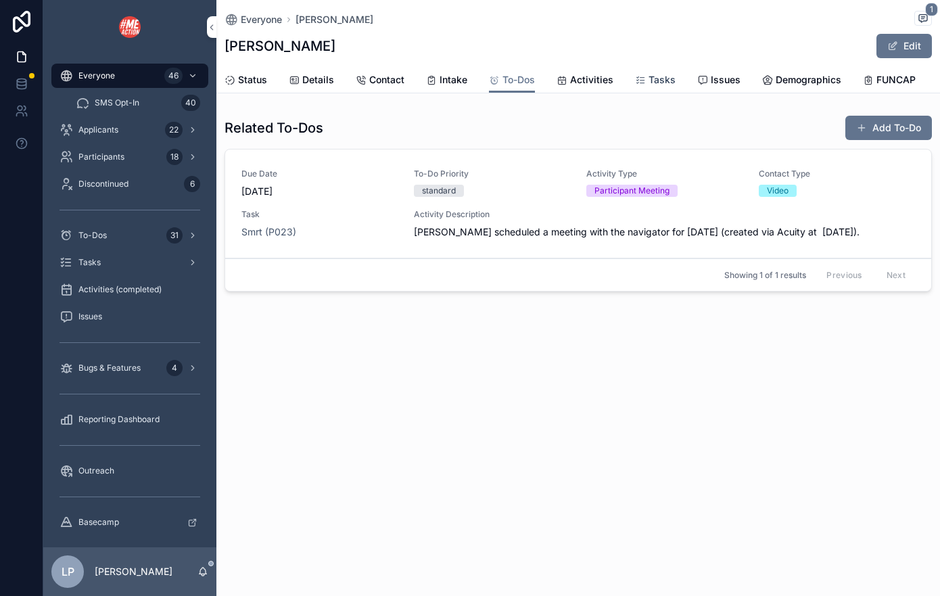
click at [663, 88] on link "Tasks" at bounding box center [655, 81] width 41 height 27
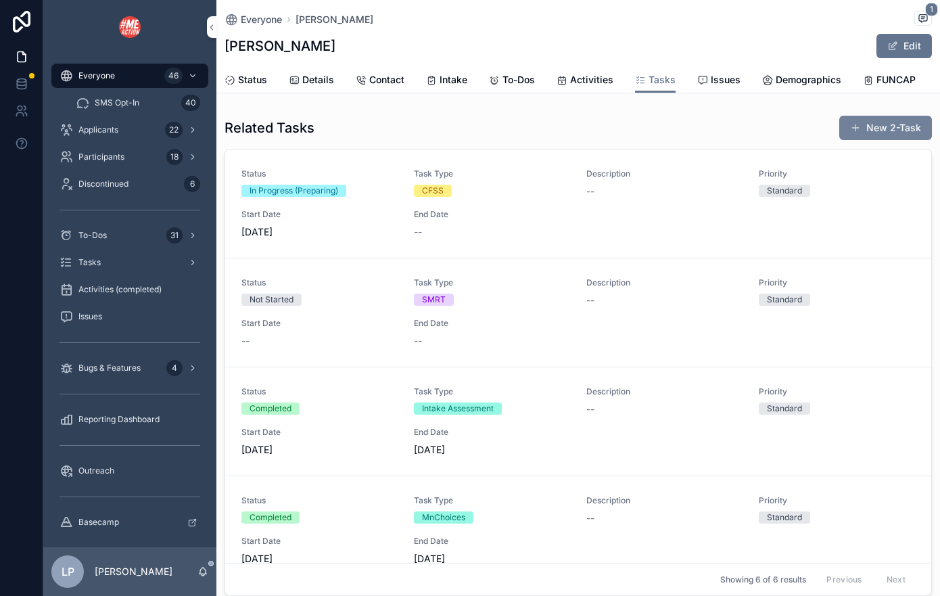
click at [836, 132] on button "New 2-Task" at bounding box center [885, 128] width 93 height 24
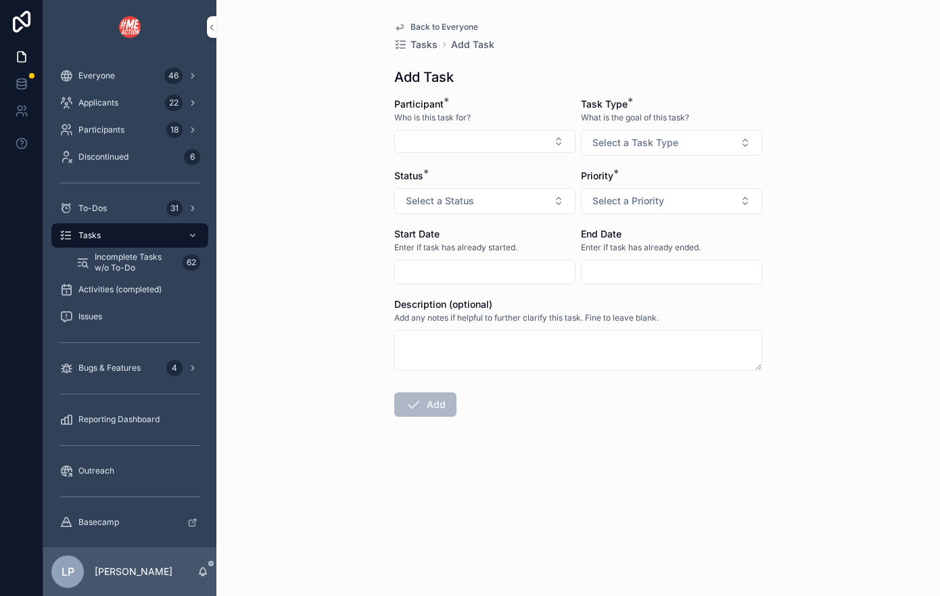
click at [450, 30] on span "Back to Everyone" at bounding box center [444, 27] width 68 height 11
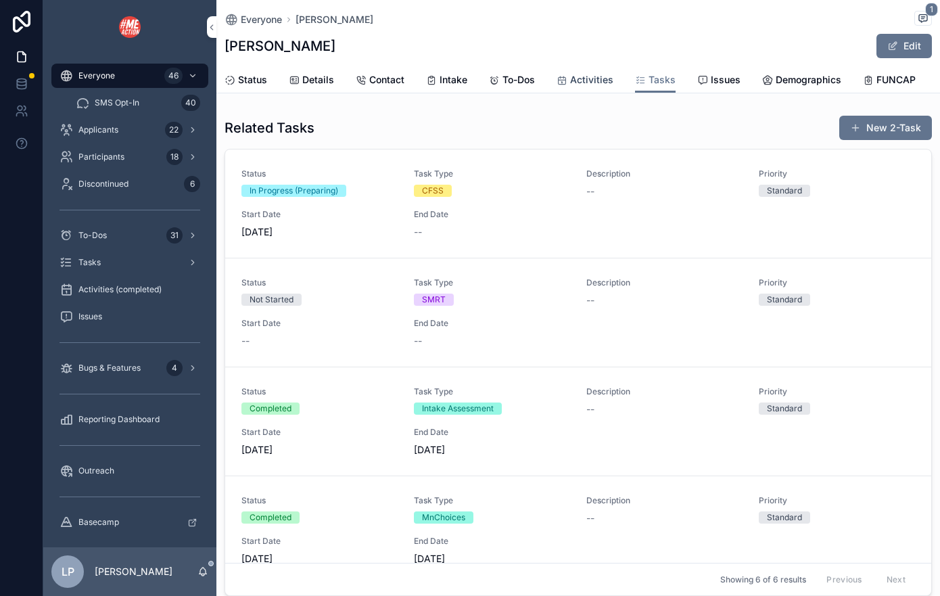
click at [570, 79] on span "Activities" at bounding box center [591, 80] width 43 height 14
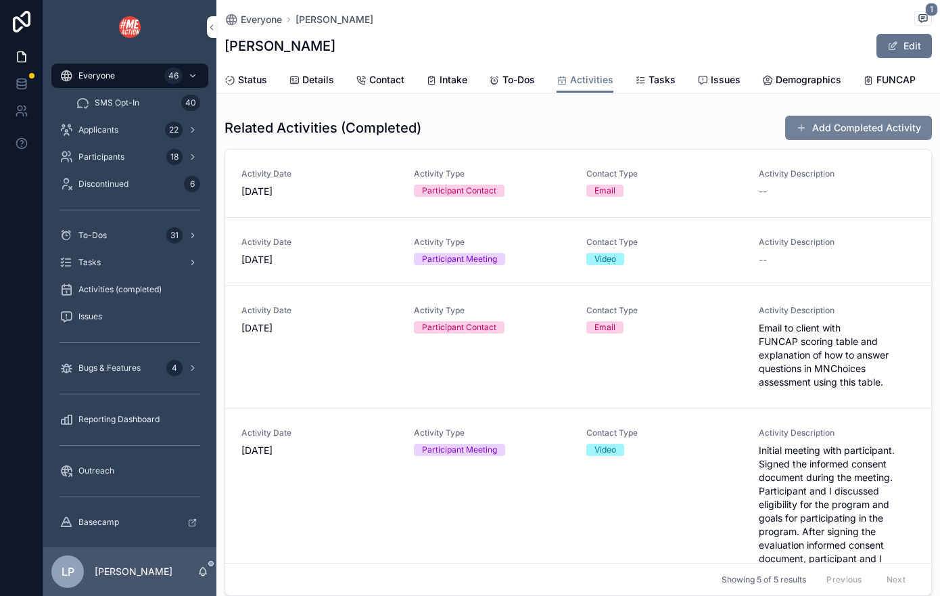
click at [836, 129] on button "Add Completed Activity" at bounding box center [858, 128] width 147 height 24
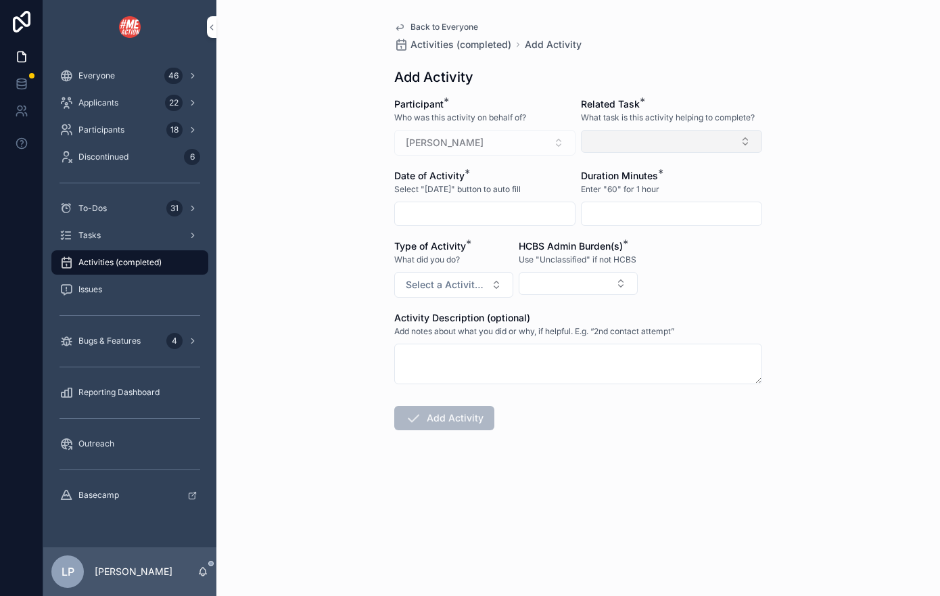
click at [677, 137] on button "Select Button" at bounding box center [671, 141] width 181 height 23
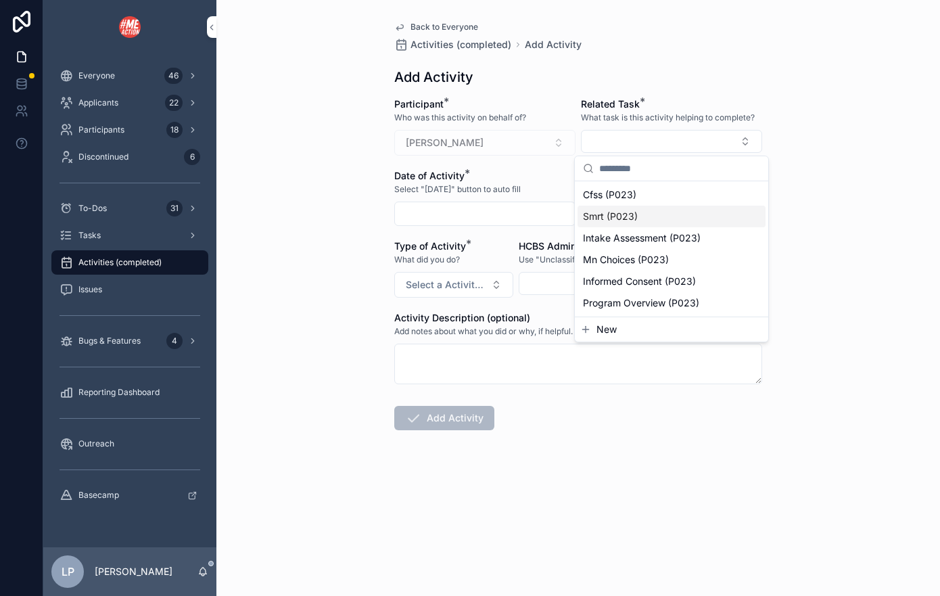
click at [665, 216] on div "Smrt (P023)" at bounding box center [671, 217] width 188 height 22
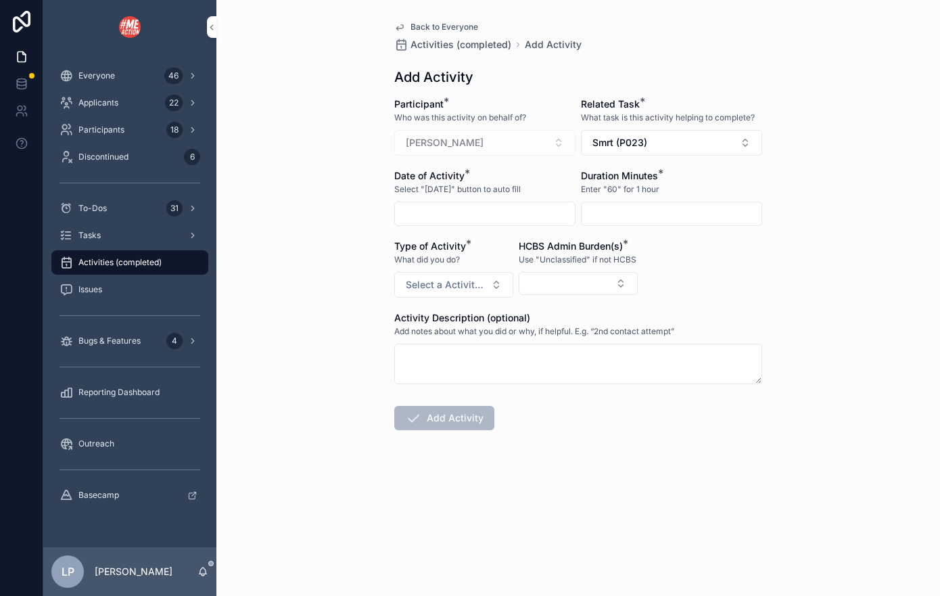
click at [487, 231] on form "Participant * Who was this activity on behalf of? [PERSON_NAME] Related Task * …" at bounding box center [578, 306] width 368 height 419
click at [505, 218] on input "scrollable content" at bounding box center [485, 213] width 180 height 19
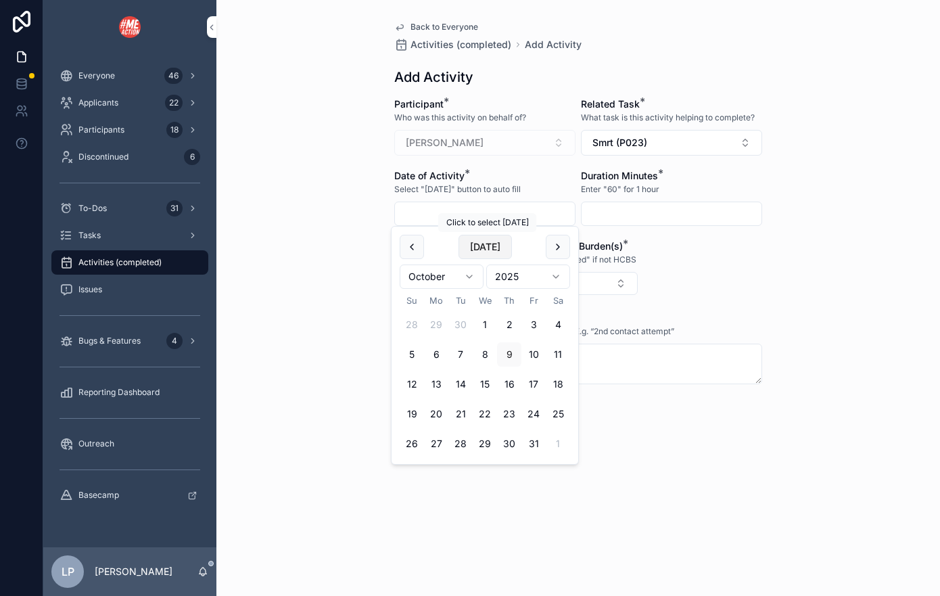
click at [492, 249] on button "[DATE]" at bounding box center [484, 247] width 53 height 24
type input "*********"
click at [655, 213] on input "scrollable content" at bounding box center [671, 213] width 180 height 19
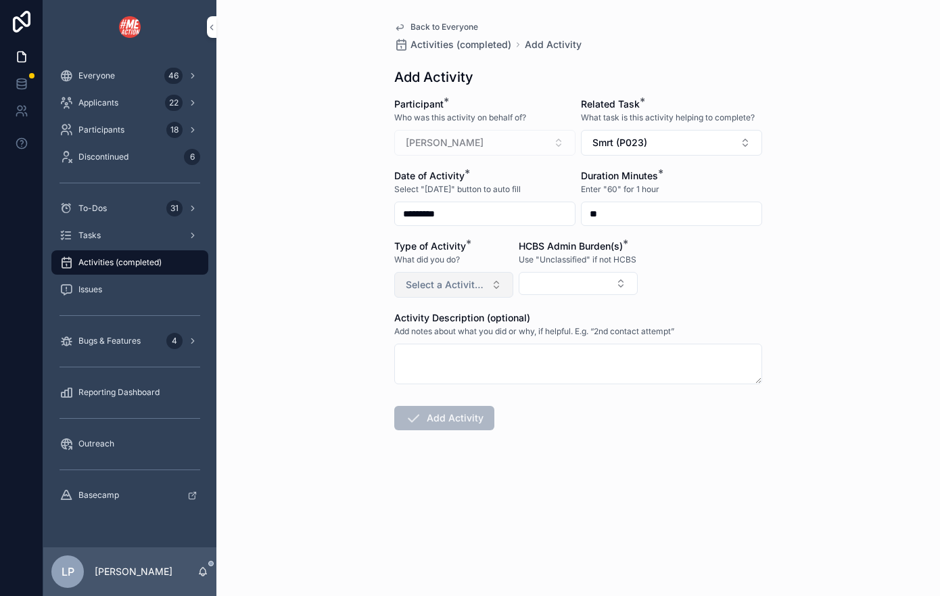
click at [427, 291] on button "Select a Activity Type" at bounding box center [453, 285] width 119 height 26
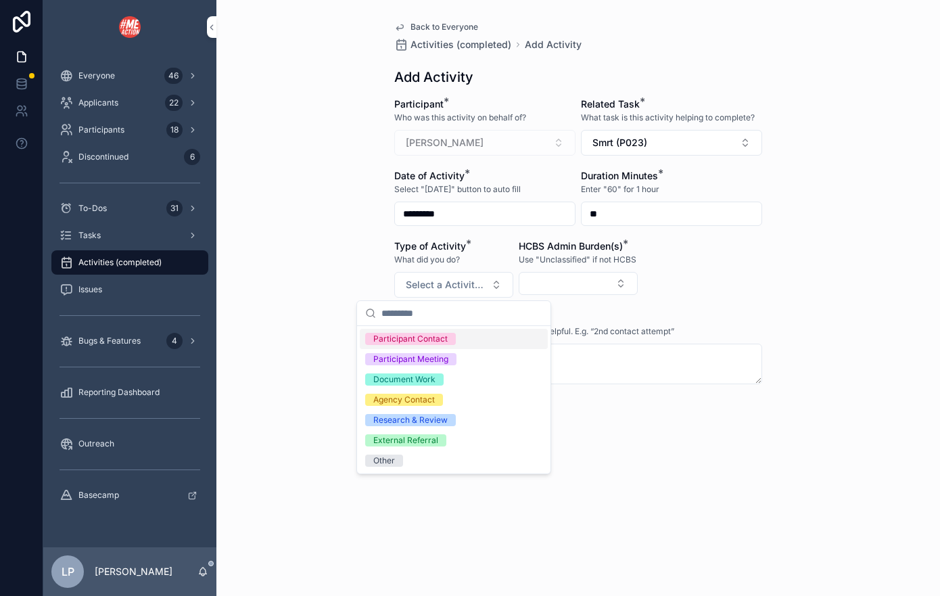
click at [619, 208] on input "**" at bounding box center [671, 213] width 180 height 19
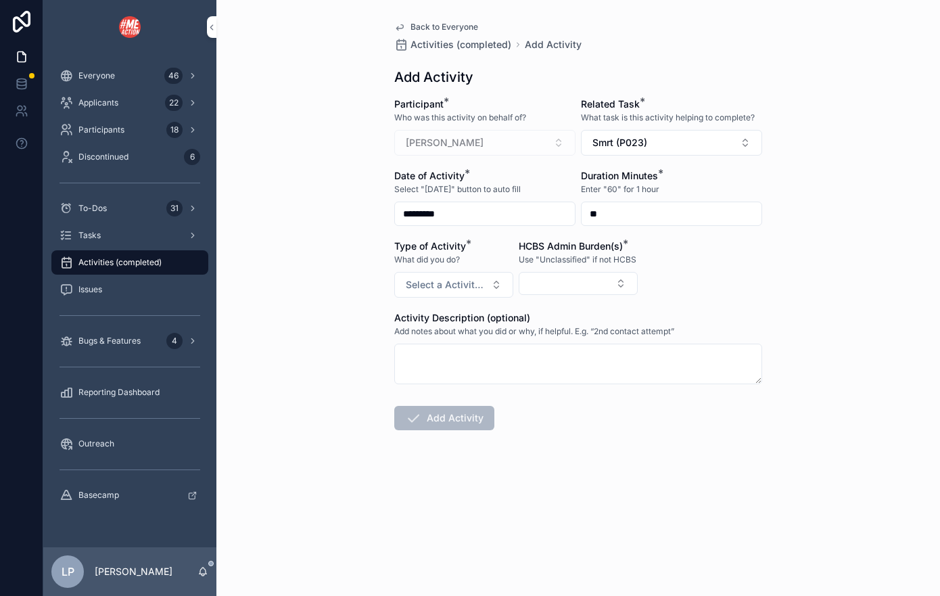
type input "*"
type input "**"
click at [588, 287] on button "Select Button" at bounding box center [578, 283] width 119 height 23
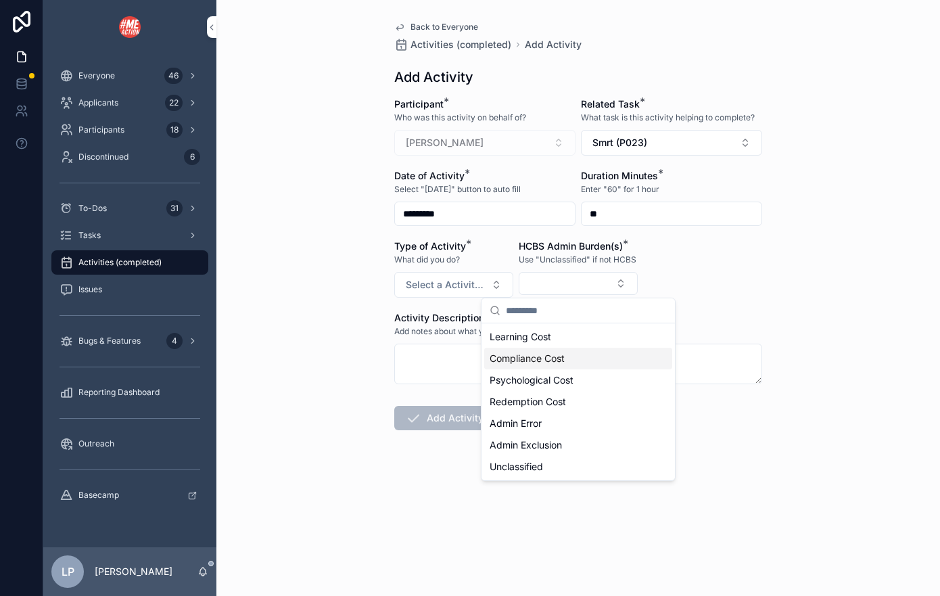
click at [552, 354] on span "Compliance Cost" at bounding box center [526, 359] width 75 height 14
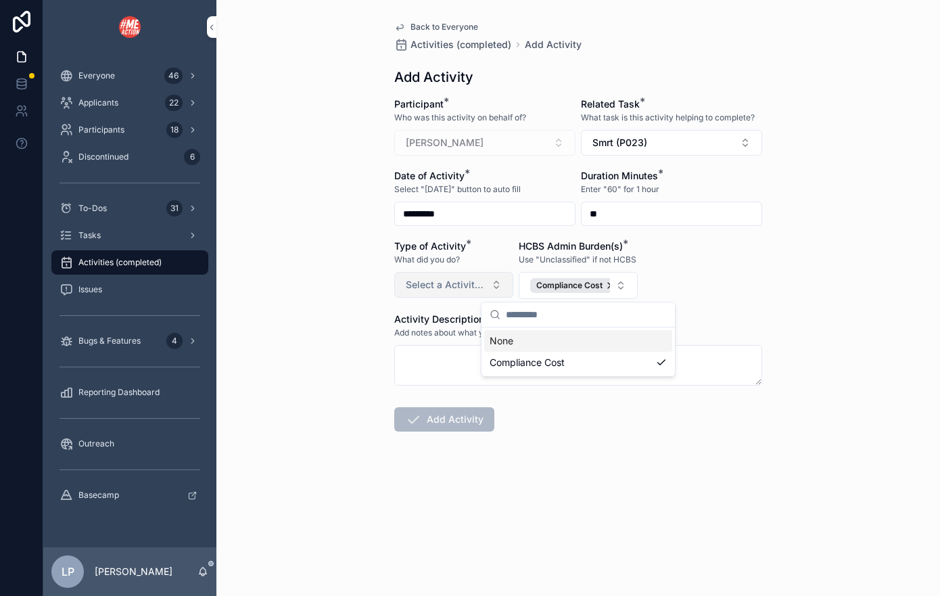
click at [447, 293] on button "Select a Activity Type" at bounding box center [453, 285] width 119 height 26
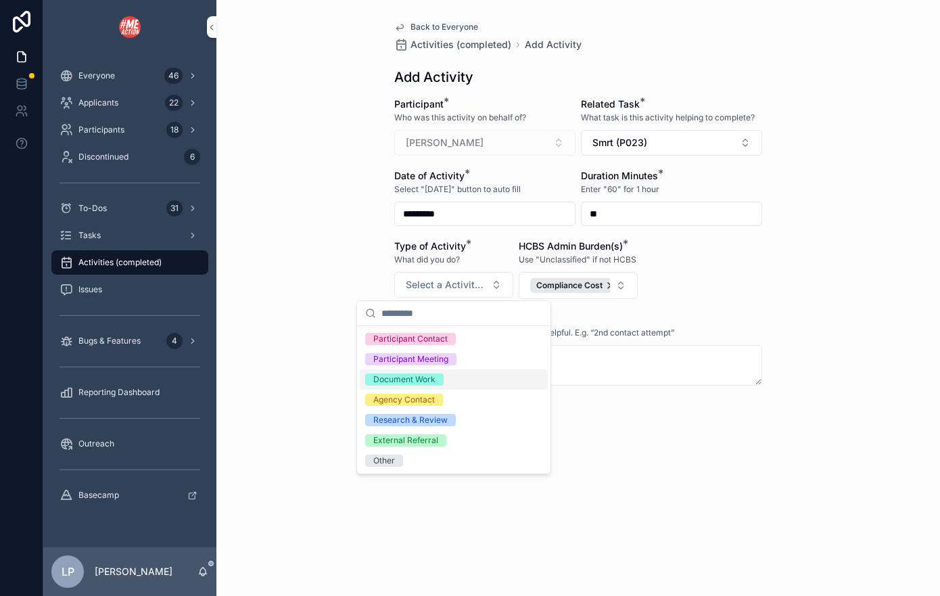
click at [453, 370] on div "Document Work" at bounding box center [454, 379] width 188 height 20
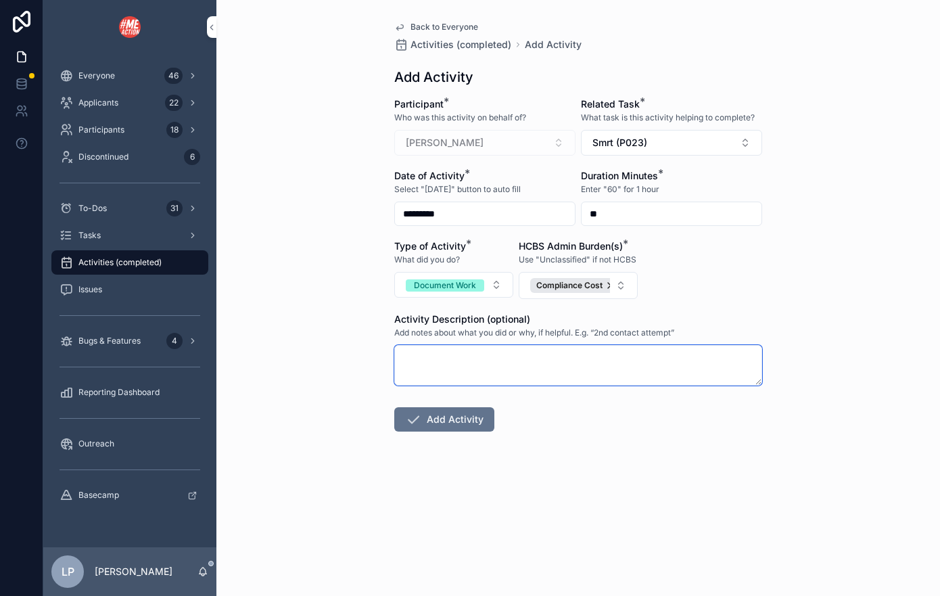
click at [505, 375] on textarea "scrollable content" at bounding box center [578, 365] width 368 height 41
type textarea "**********"
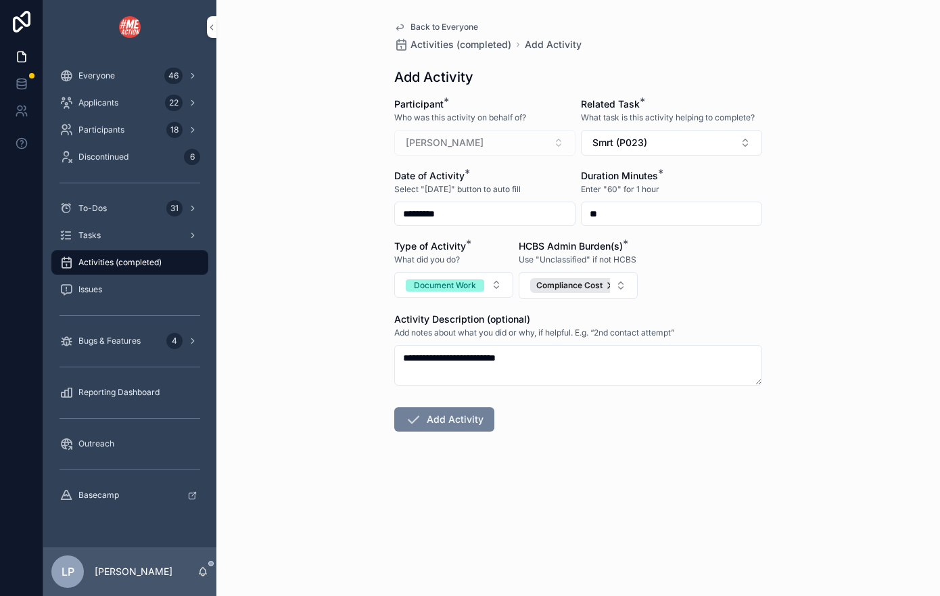
click at [466, 417] on button "Add Activity" at bounding box center [444, 419] width 100 height 24
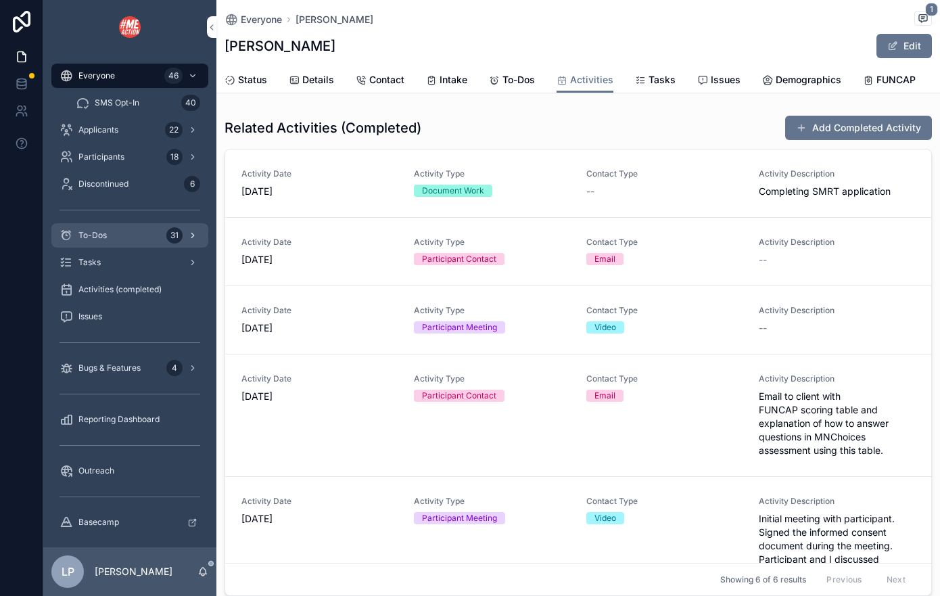
click at [154, 237] on div "To-Dos 31" at bounding box center [129, 235] width 141 height 22
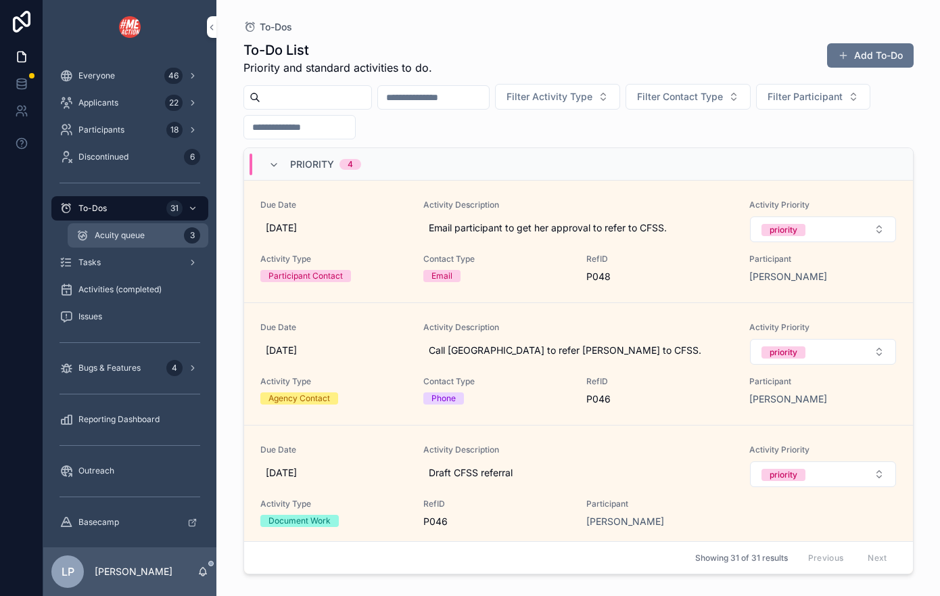
click at [140, 236] on span "Acuity queue" at bounding box center [120, 235] width 50 height 11
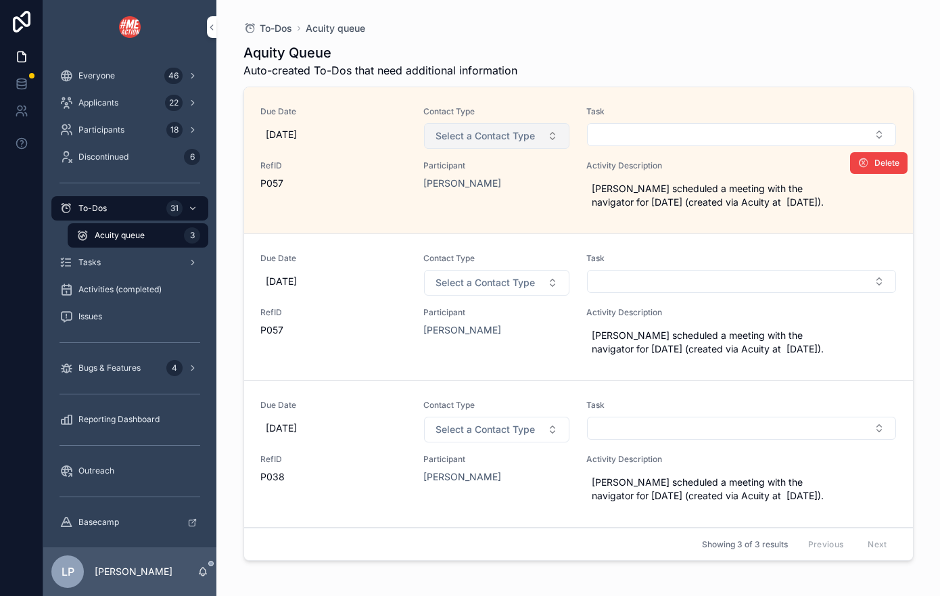
click at [550, 139] on button "Select a Contact Type" at bounding box center [496, 136] width 145 height 26
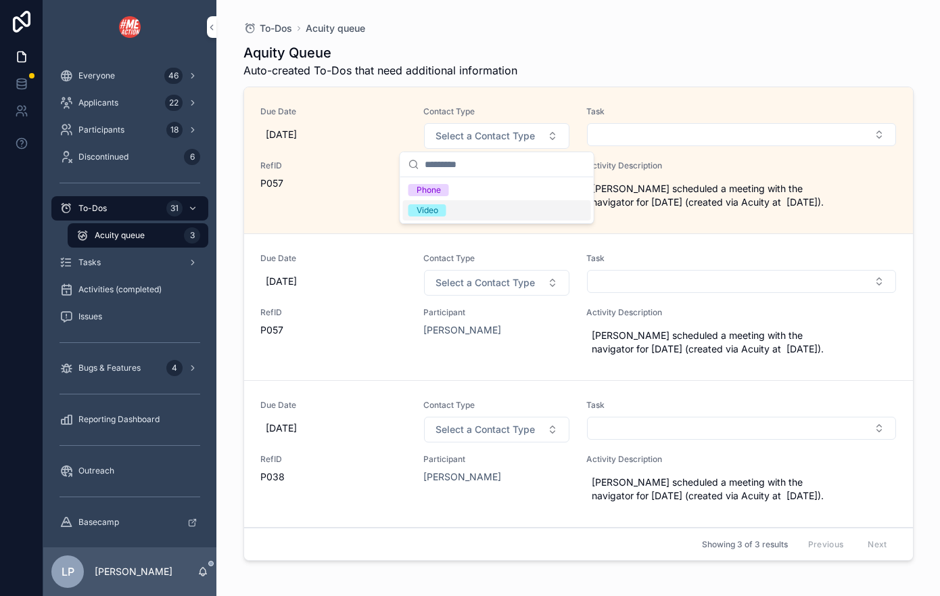
click at [508, 203] on div "Video" at bounding box center [497, 210] width 188 height 20
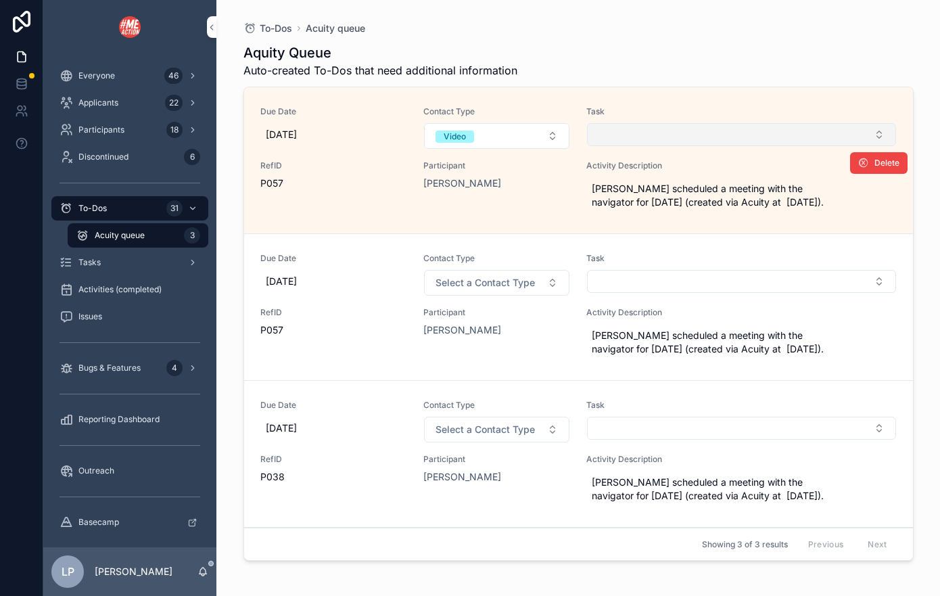
click at [688, 128] on button "Select Button" at bounding box center [741, 134] width 309 height 23
click at [689, 130] on button "Select Button" at bounding box center [741, 134] width 309 height 23
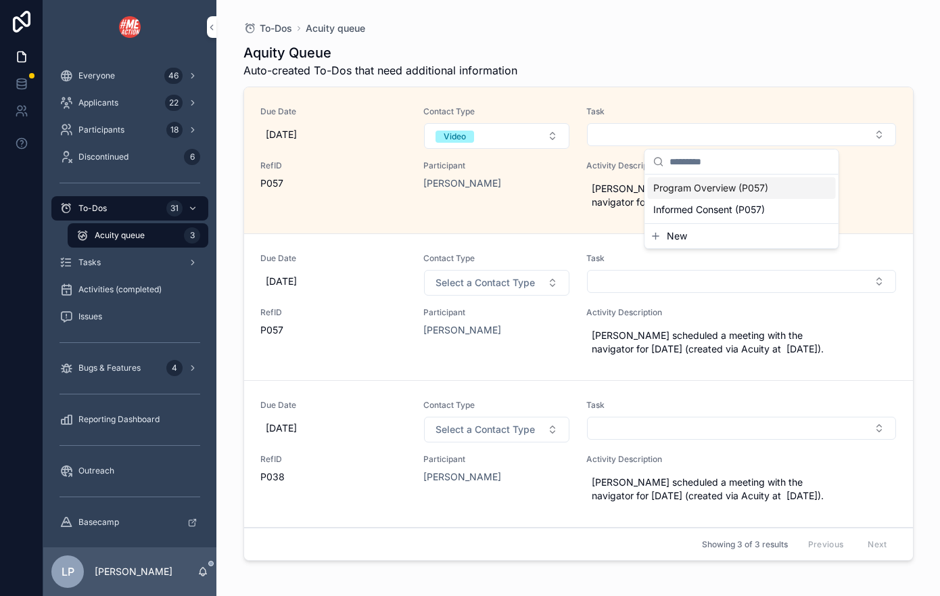
click at [726, 188] on span "Program Overview (P057)" at bounding box center [710, 188] width 115 height 14
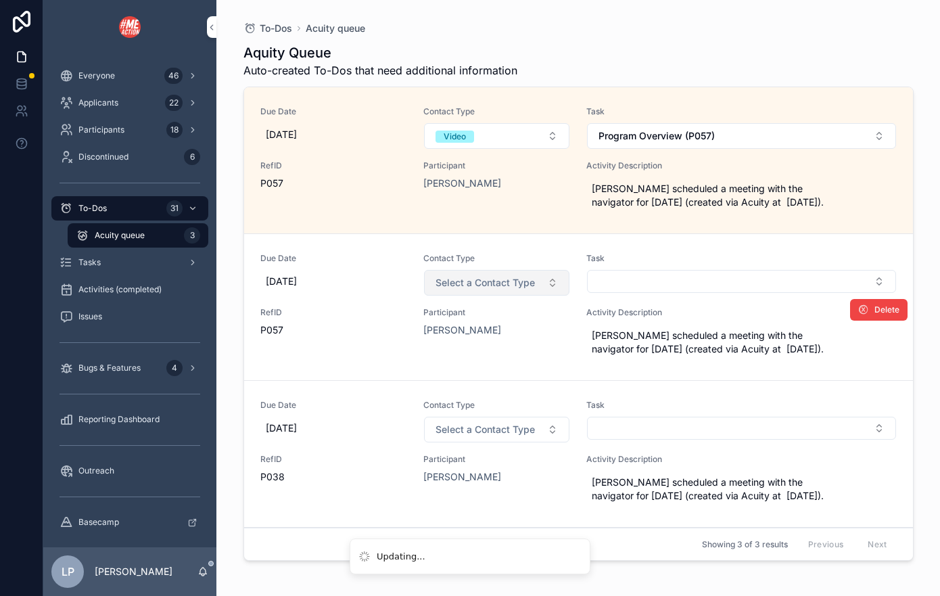
click at [528, 285] on span "Select a Contact Type" at bounding box center [484, 283] width 99 height 14
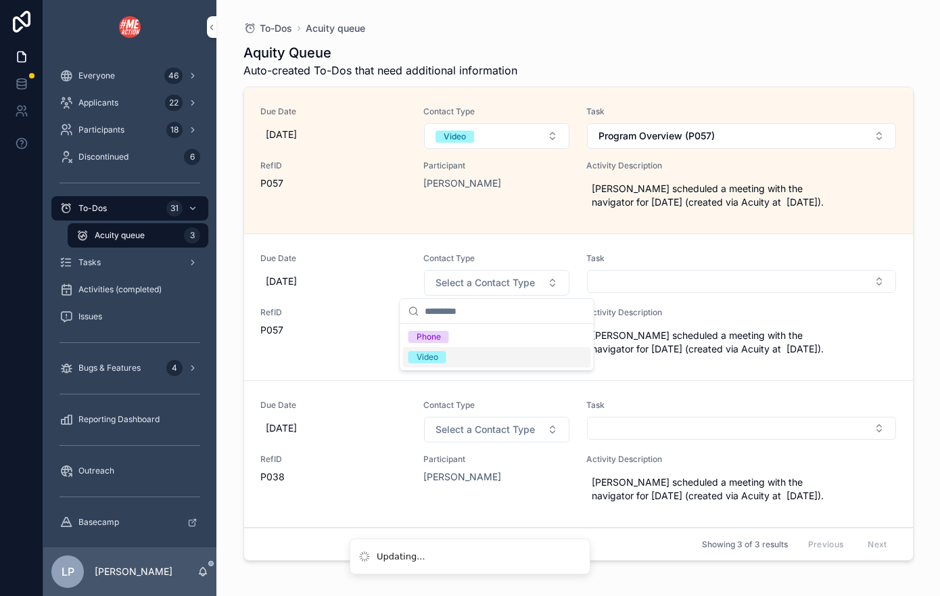
click at [544, 356] on div "Video" at bounding box center [497, 357] width 188 height 20
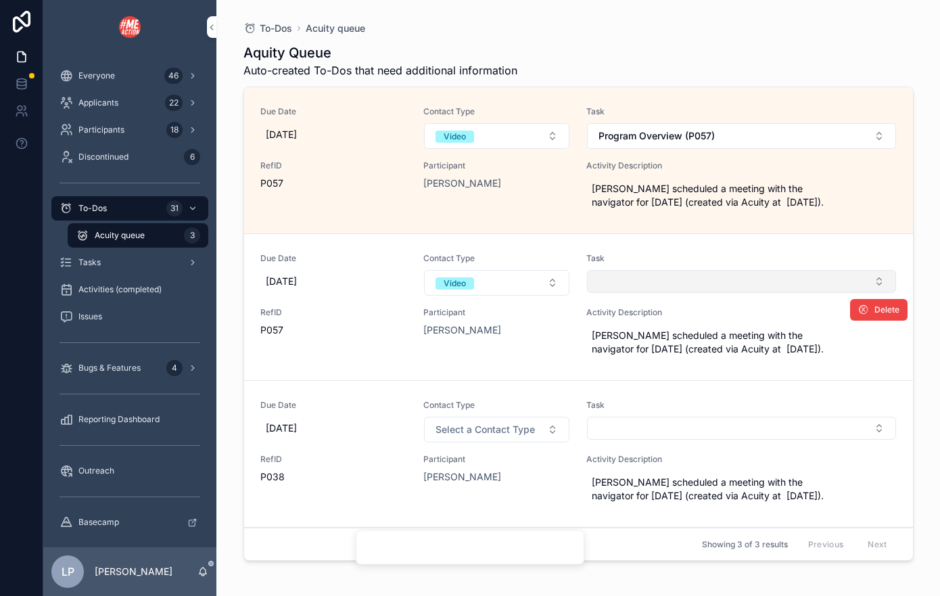
click at [658, 281] on button "Select Button" at bounding box center [741, 281] width 309 height 23
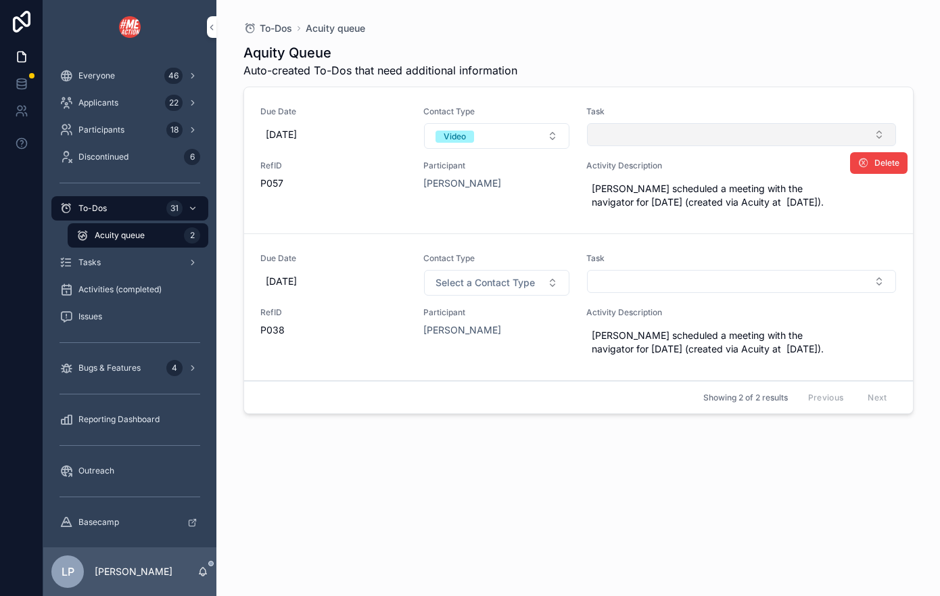
click at [687, 125] on button "Select Button" at bounding box center [741, 134] width 309 height 23
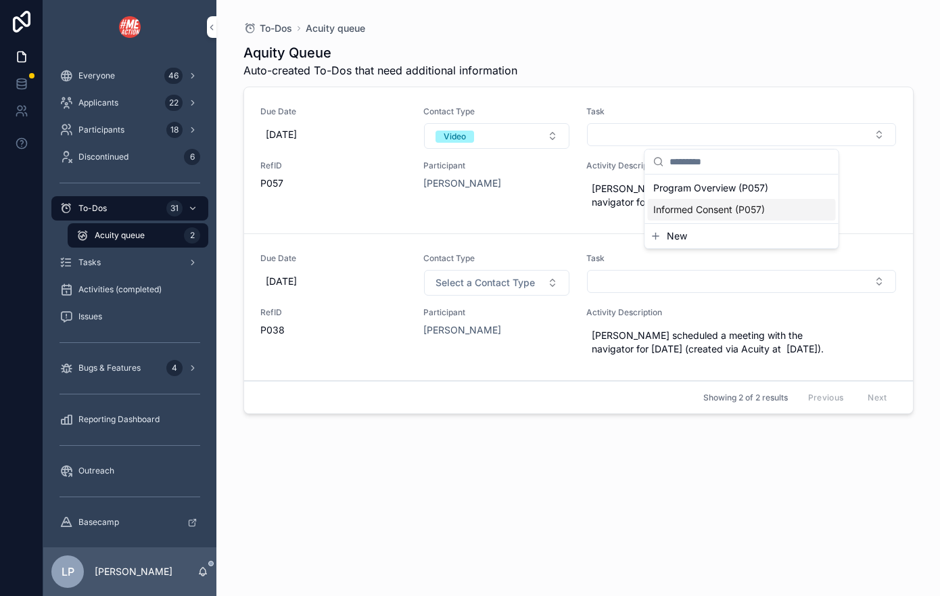
click at [698, 241] on button "New" at bounding box center [741, 236] width 183 height 14
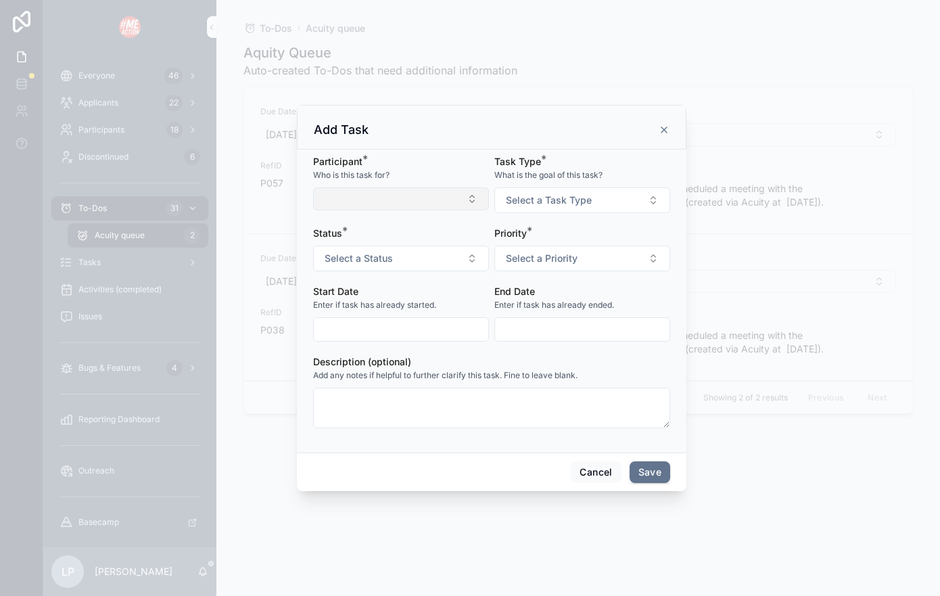
click at [447, 199] on button "Select Button" at bounding box center [401, 198] width 176 height 23
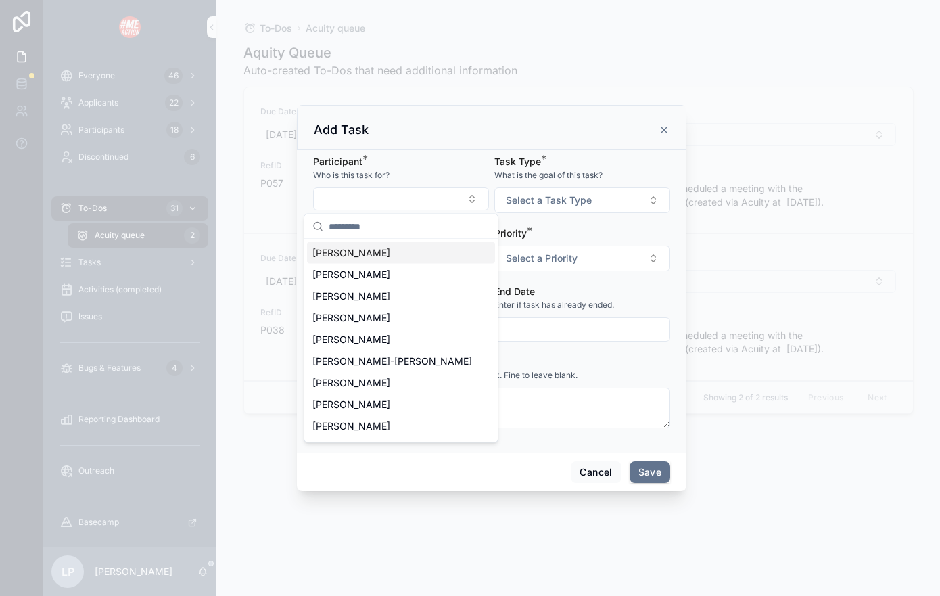
click at [403, 249] on div "[PERSON_NAME]" at bounding box center [401, 253] width 188 height 22
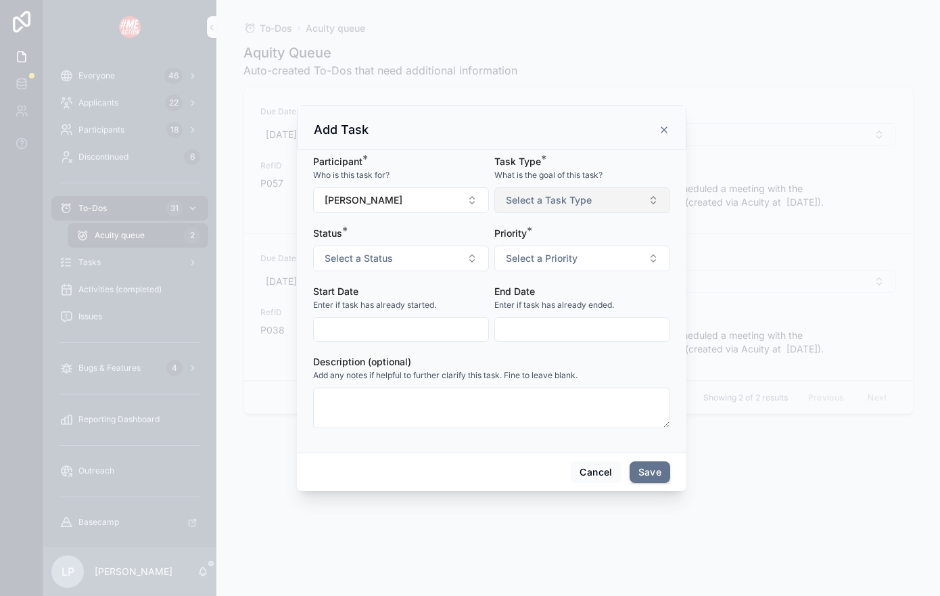
click at [518, 201] on span "Select a Task Type" at bounding box center [549, 200] width 86 height 14
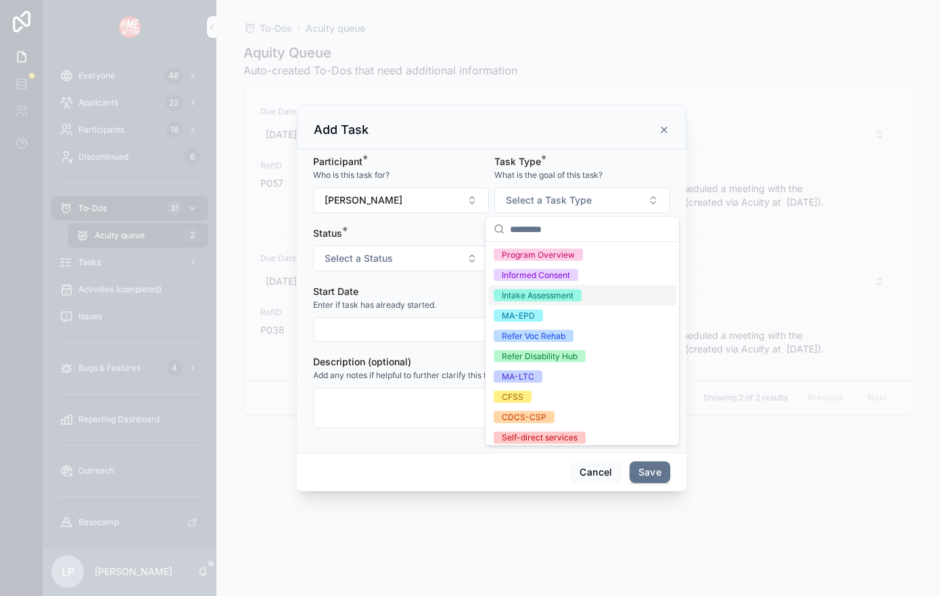
click at [538, 299] on div "Intake Assessment" at bounding box center [538, 295] width 72 height 12
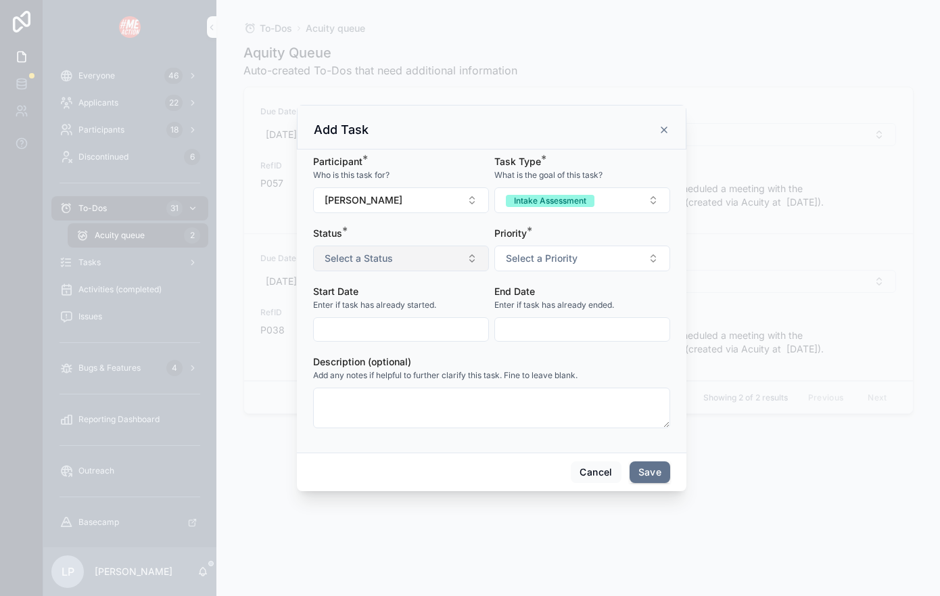
click at [454, 254] on button "Select a Status" at bounding box center [401, 258] width 176 height 26
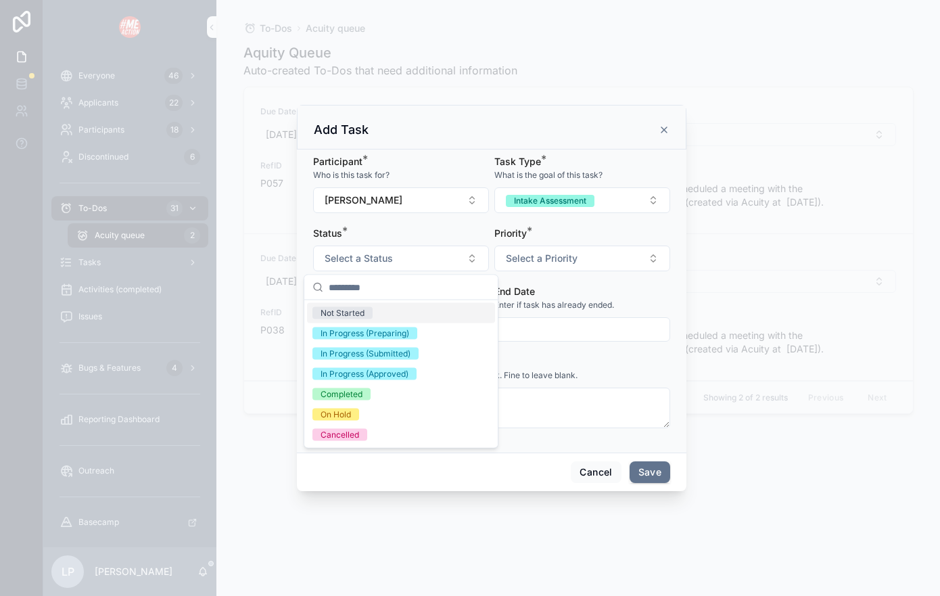
click at [437, 309] on div "Not Started" at bounding box center [401, 313] width 188 height 20
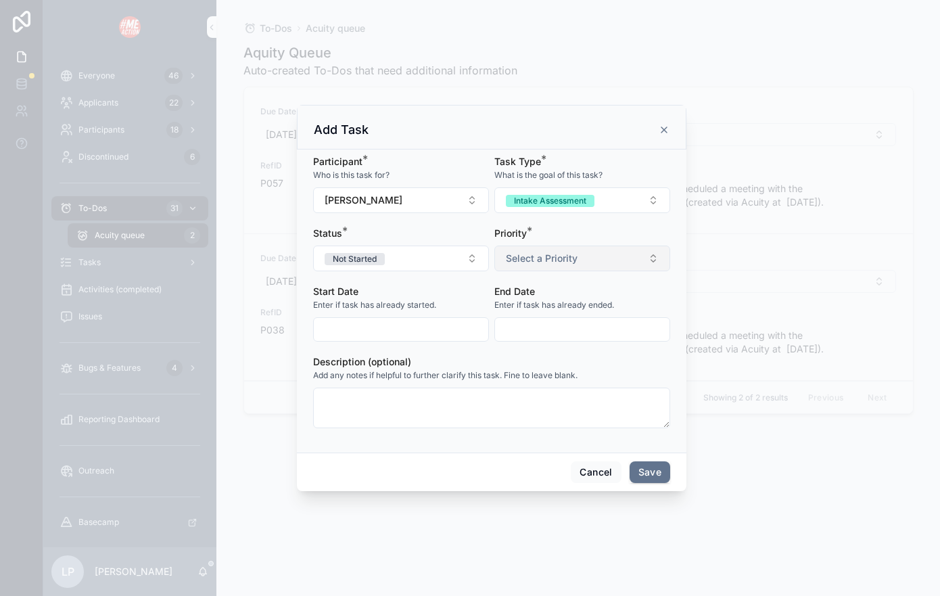
click at [548, 268] on button "Select a Priority" at bounding box center [582, 258] width 176 height 26
click at [542, 312] on span "Standard" at bounding box center [519, 313] width 51 height 12
click at [657, 465] on button "Save" at bounding box center [649, 472] width 41 height 22
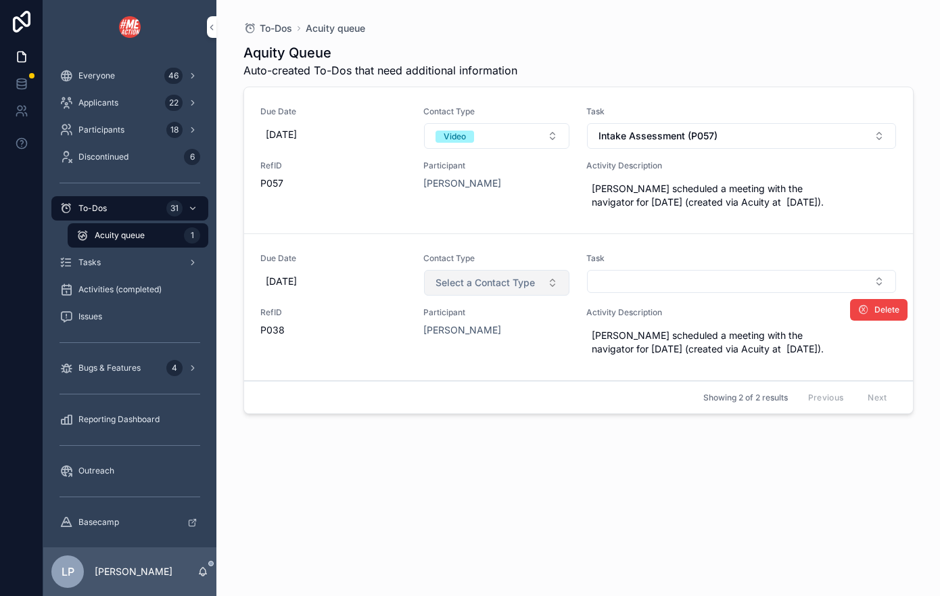
click at [539, 281] on button "Select a Contact Type" at bounding box center [496, 283] width 145 height 26
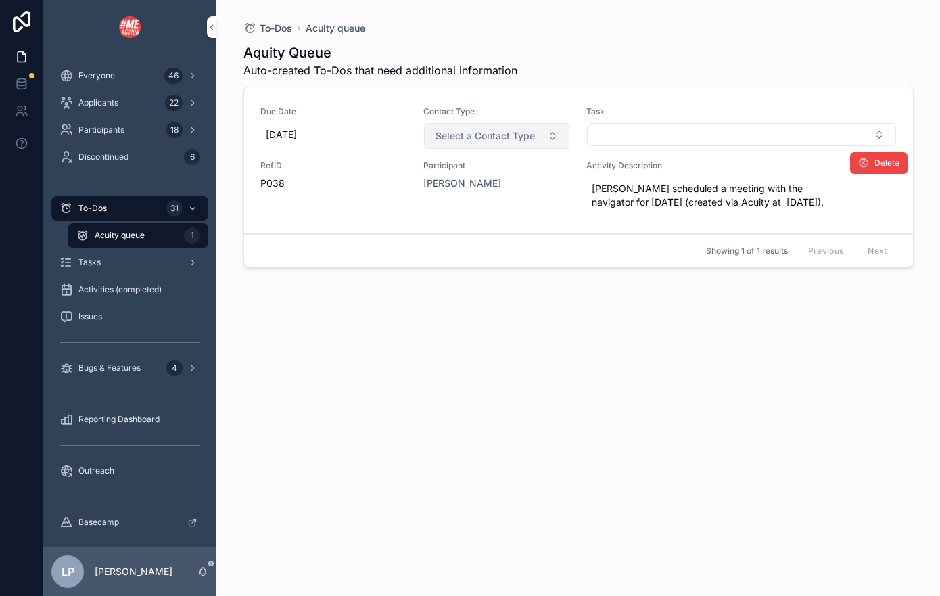
click at [517, 142] on span "Select a Contact Type" at bounding box center [484, 136] width 99 height 14
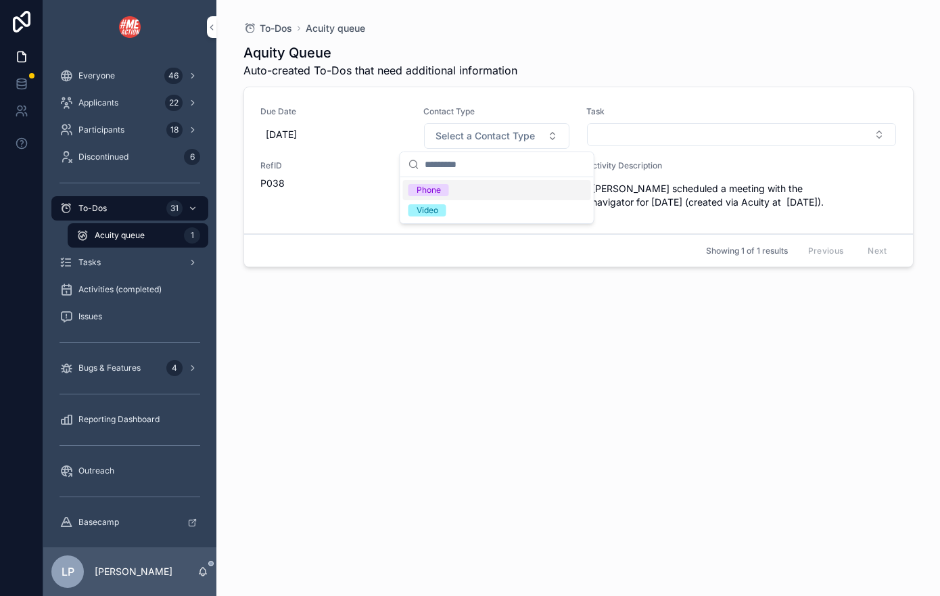
click at [504, 186] on div "Phone" at bounding box center [497, 190] width 188 height 20
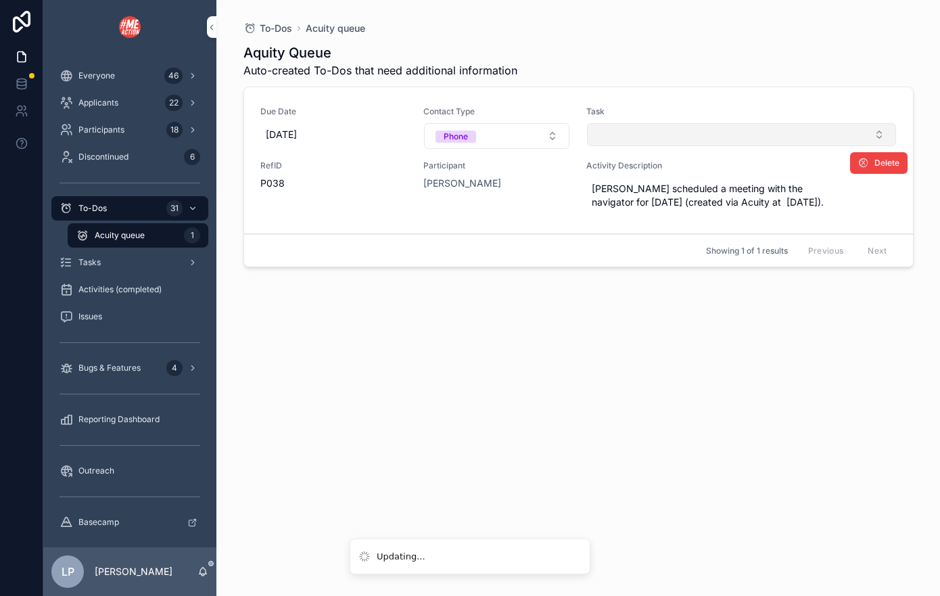
click at [646, 135] on button "Select Button" at bounding box center [741, 134] width 309 height 23
click at [720, 133] on button "Select Button" at bounding box center [741, 134] width 309 height 23
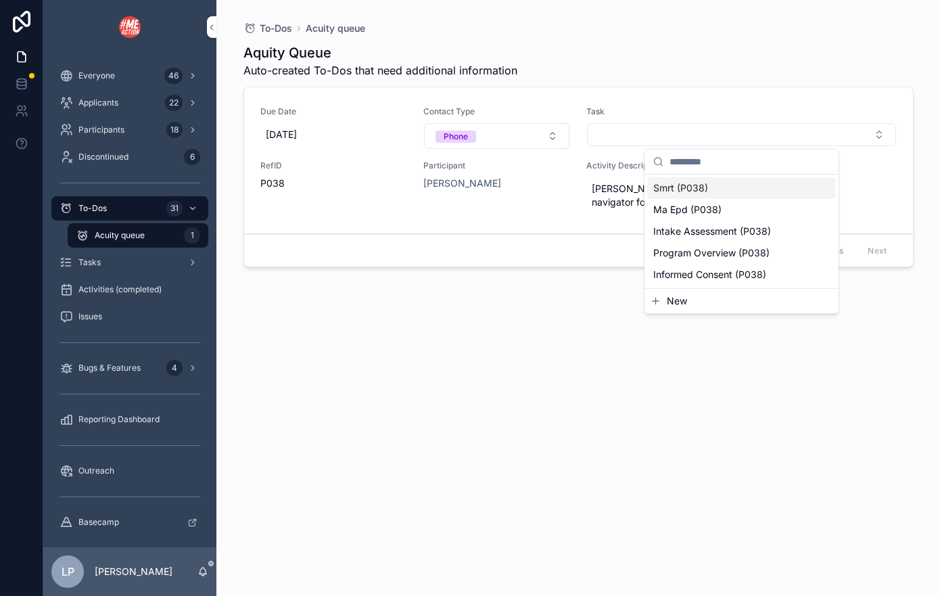
click at [714, 188] on div "Smrt (P038)" at bounding box center [742, 188] width 188 height 22
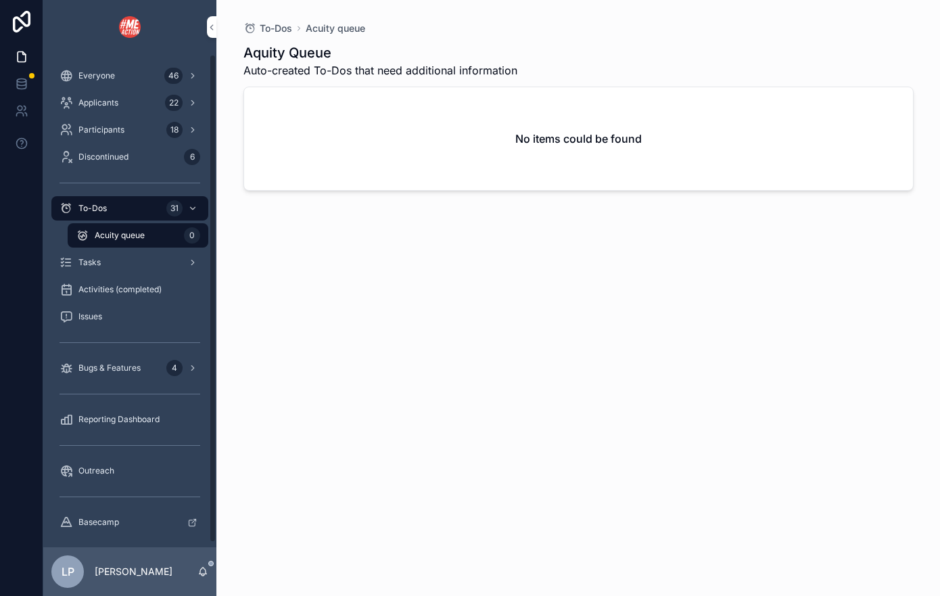
click at [143, 276] on div "Activities (completed)" at bounding box center [129, 289] width 173 height 27
click at [157, 268] on div "Tasks" at bounding box center [129, 262] width 141 height 22
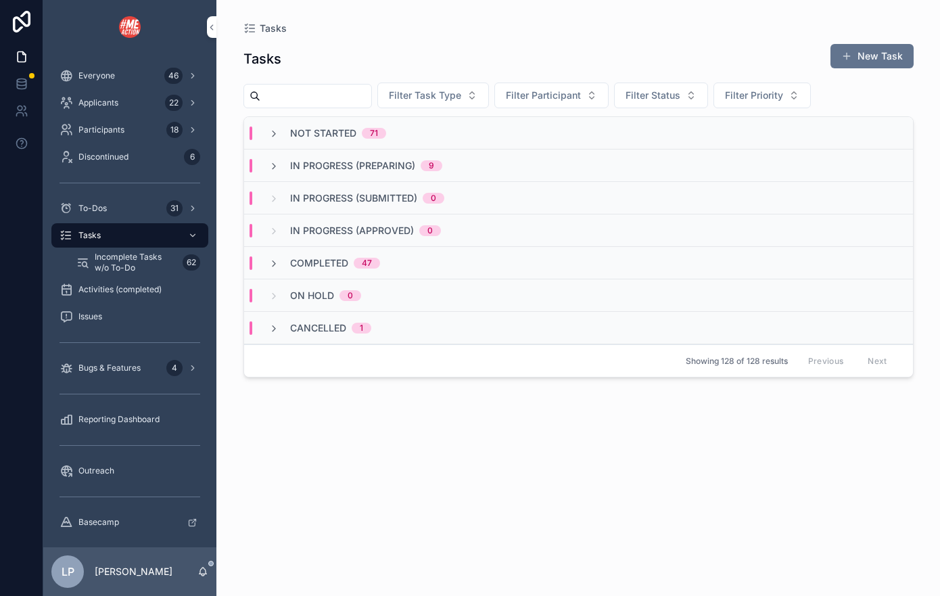
click at [331, 123] on div "Not Started 71" at bounding box center [578, 133] width 669 height 32
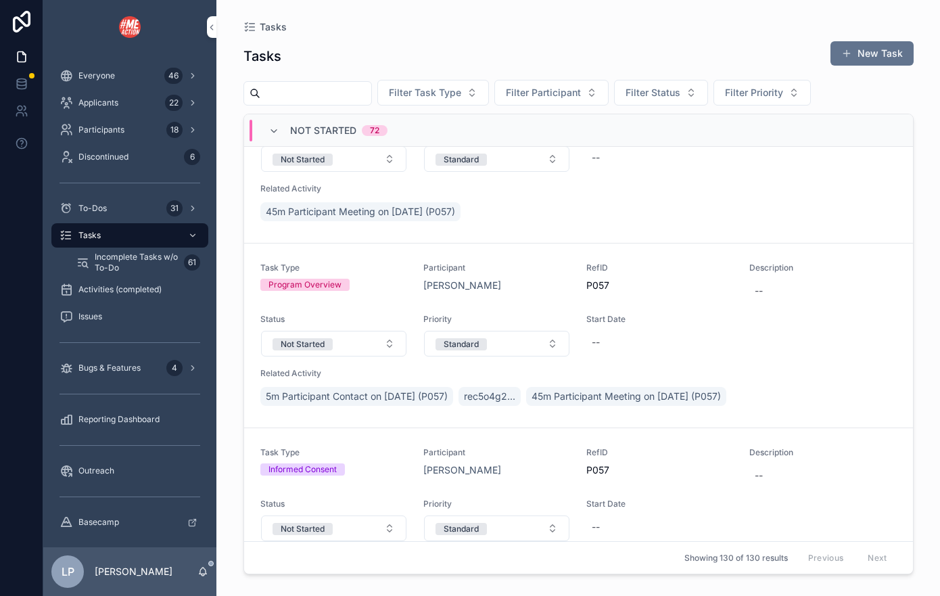
scroll to position [91, 0]
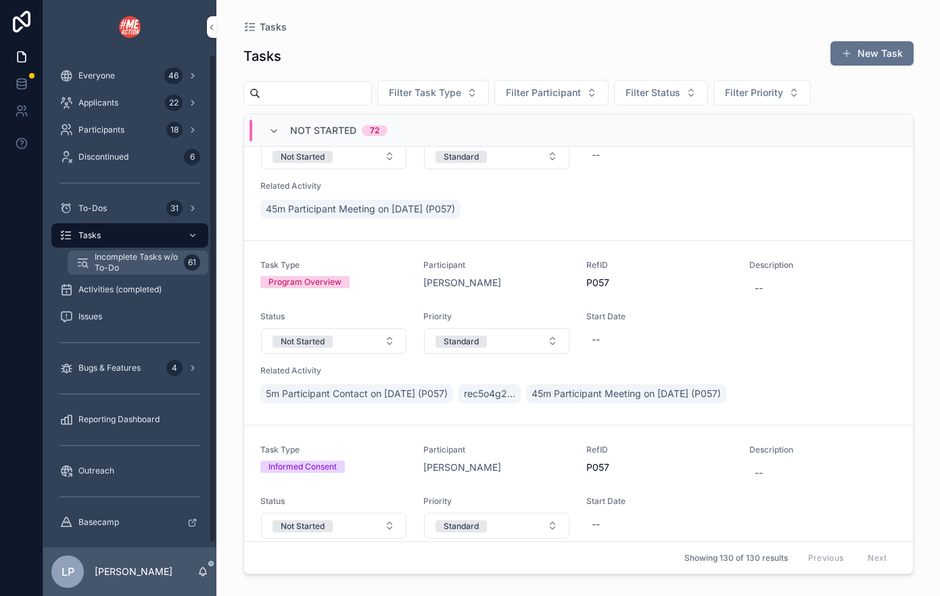
click at [142, 266] on span "Incomplete Tasks w/o To-Do" at bounding box center [137, 262] width 84 height 22
